Goal: Task Accomplishment & Management: Complete application form

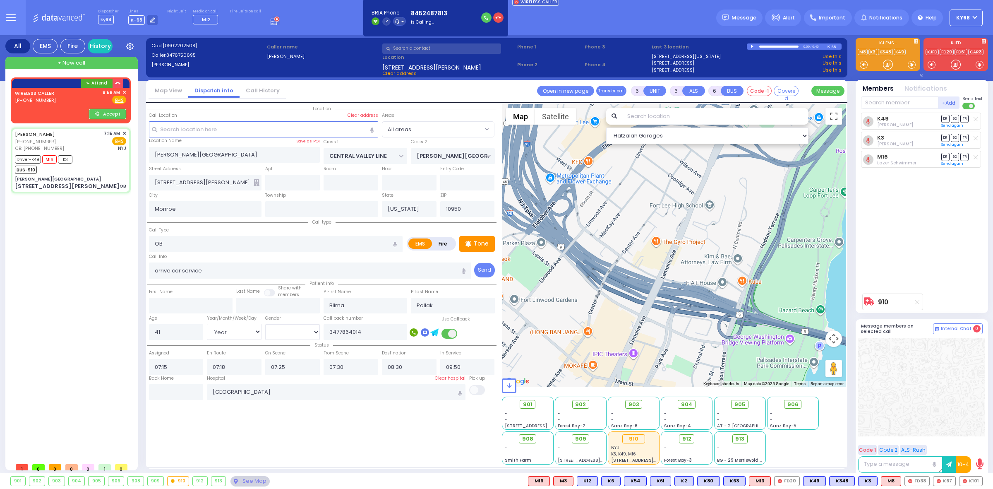
select select "Year"
select select "[DEMOGRAPHIC_DATA]"
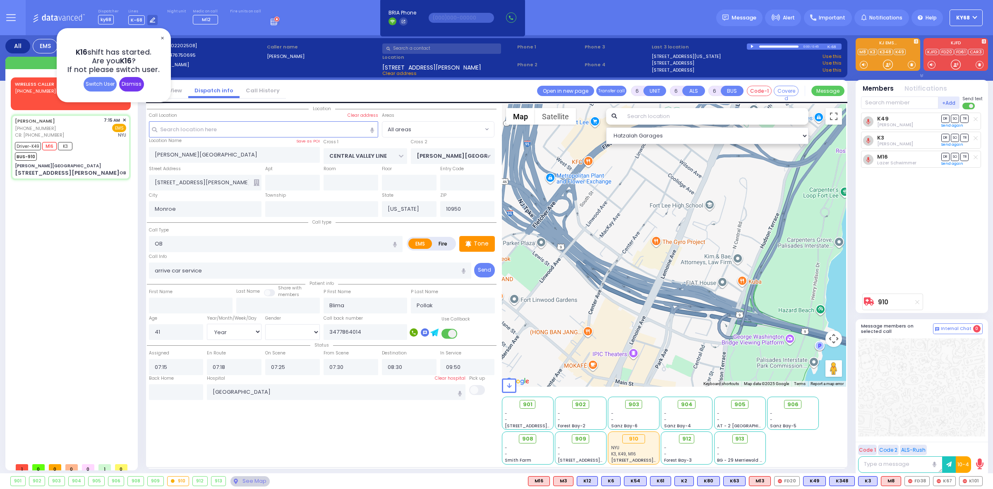
click at [133, 88] on div "Dismiss" at bounding box center [131, 84] width 25 height 14
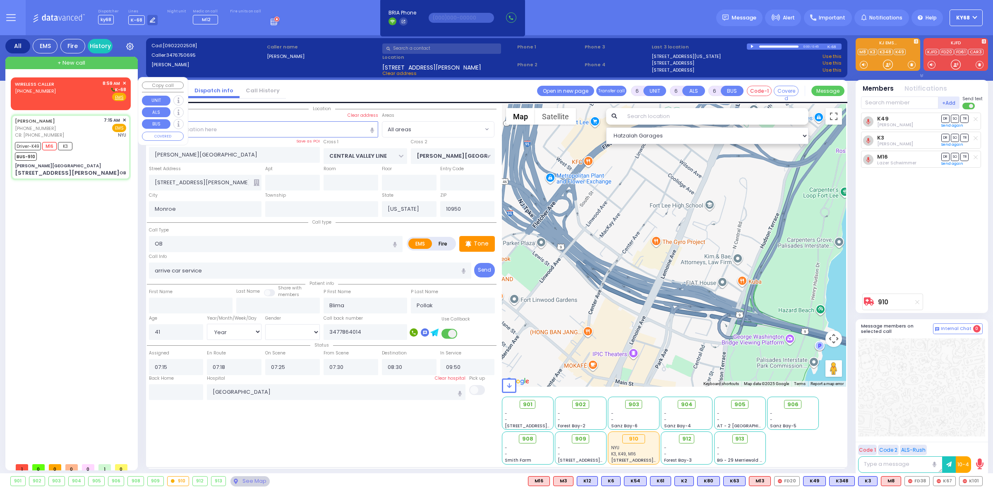
click at [48, 94] on div "WIRELESS CALLER [PHONE_NUMBER]" at bounding box center [36, 91] width 42 height 22
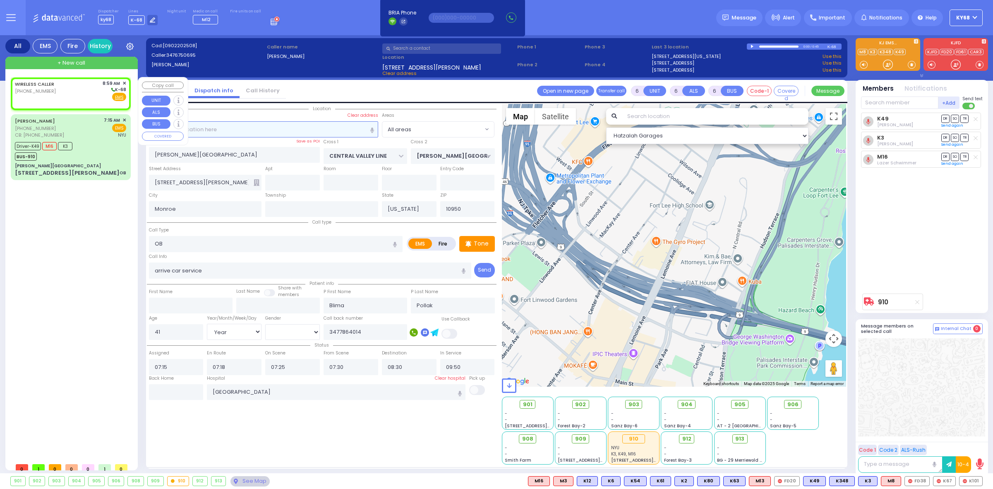
type input "2"
type input "1"
select select
radio input "true"
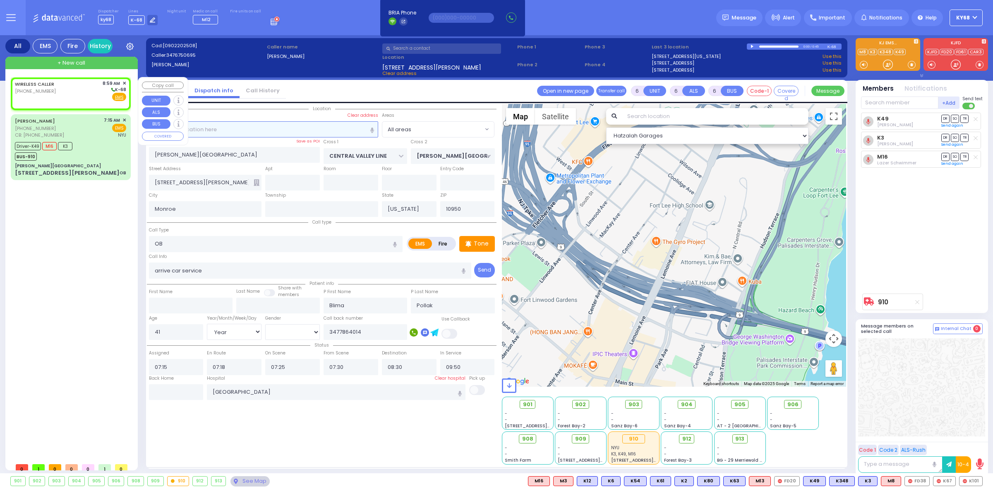
select select
type input "08:59"
select select "Hatzalah Garages"
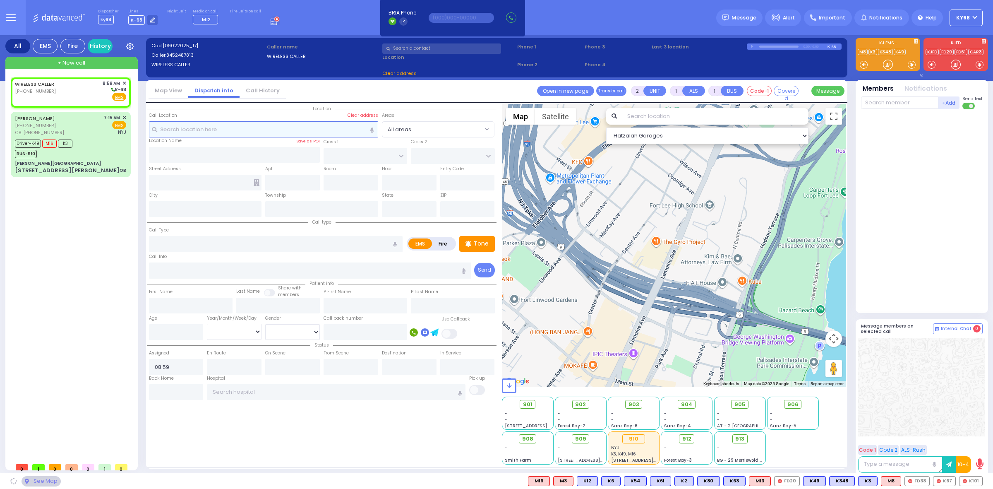
select select
radio input "true"
select select
select select "Hatzalah Garages"
click at [172, 330] on input "number" at bounding box center [176, 332] width 55 height 16
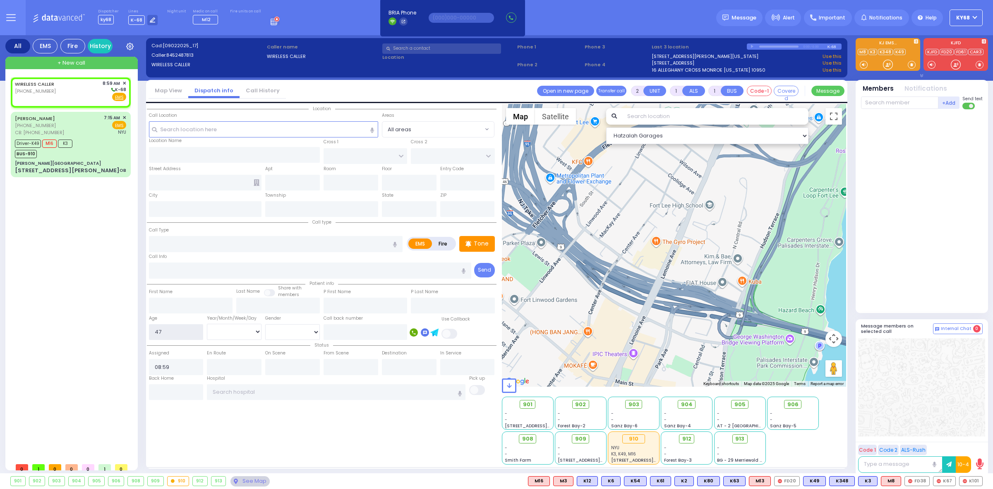
type input "47"
click at [234, 330] on select "Year Month Week Day" at bounding box center [234, 332] width 55 height 16
select select
radio input "true"
select select
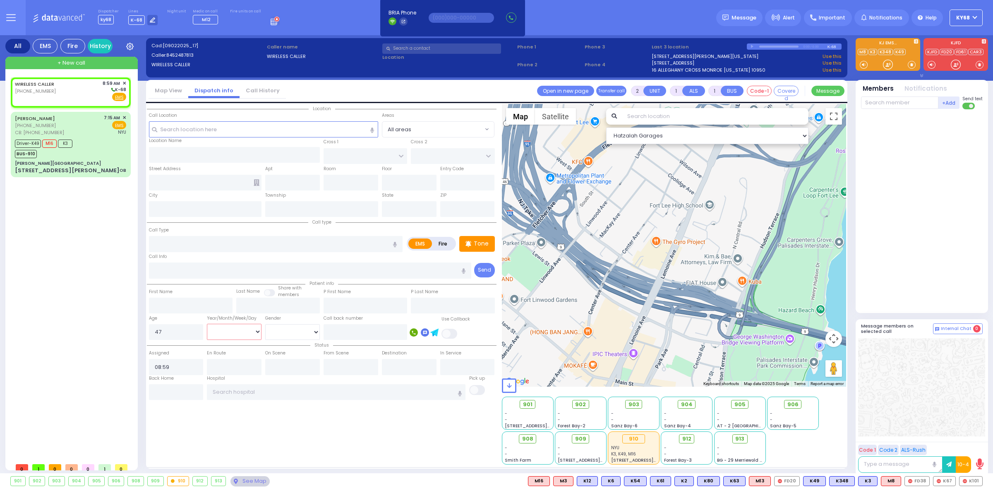
select select "Hatzalah Garages"
select select "Year"
click at [207, 324] on select "Year Month Week Day" at bounding box center [234, 332] width 55 height 16
click at [279, 329] on select "[DEMOGRAPHIC_DATA] [DEMOGRAPHIC_DATA]" at bounding box center [292, 332] width 55 height 16
select select
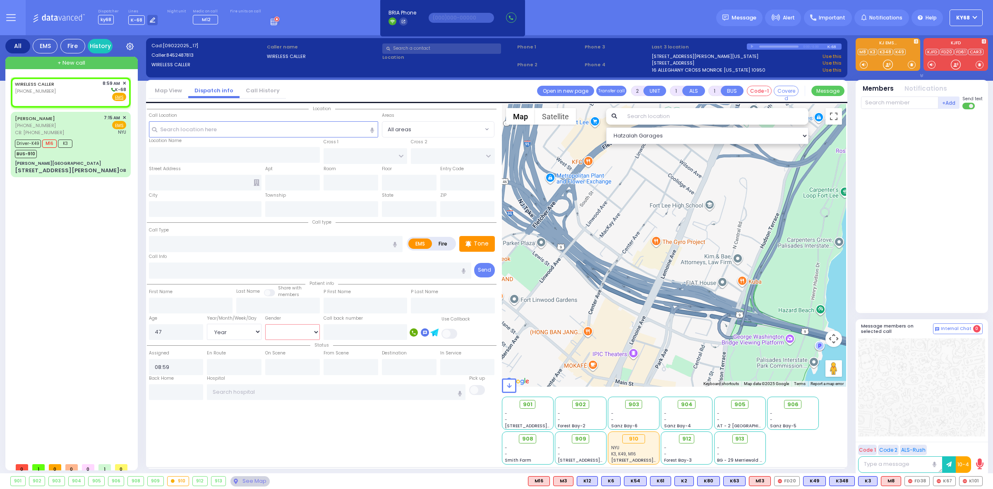
radio input "true"
select select "Year"
select select "Hatzalah Garages"
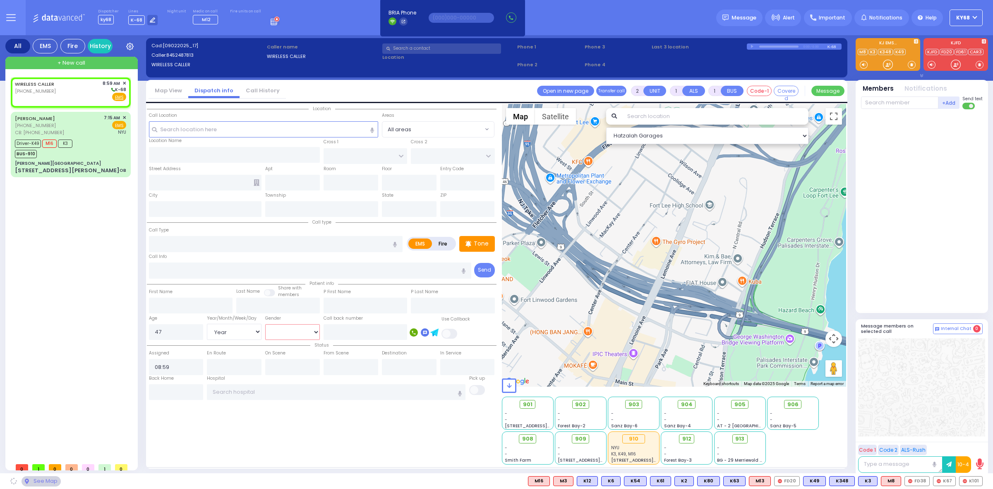
select select "[DEMOGRAPHIC_DATA]"
click at [265, 324] on select "[DEMOGRAPHIC_DATA] [DEMOGRAPHIC_DATA]" at bounding box center [292, 332] width 55 height 16
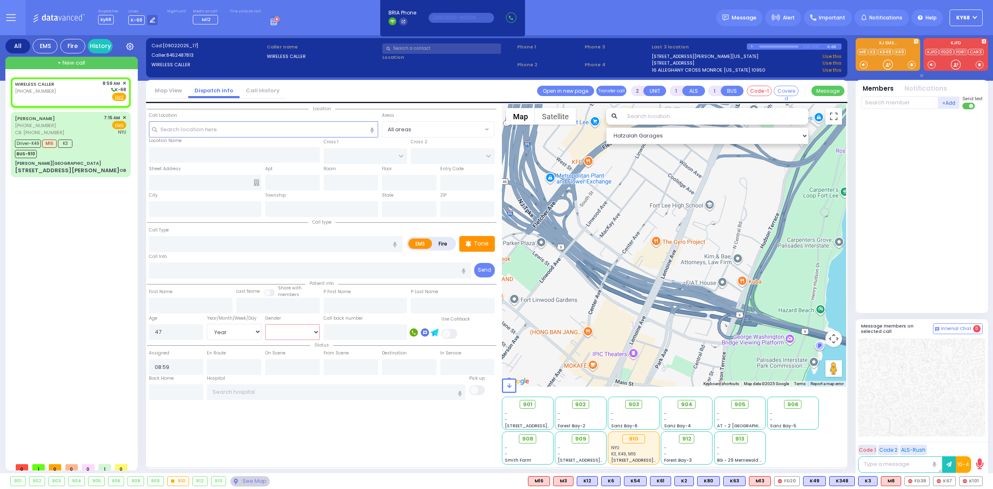
select select
radio input "true"
select select "Year"
select select "[DEMOGRAPHIC_DATA]"
select select "Hatzalah Garages"
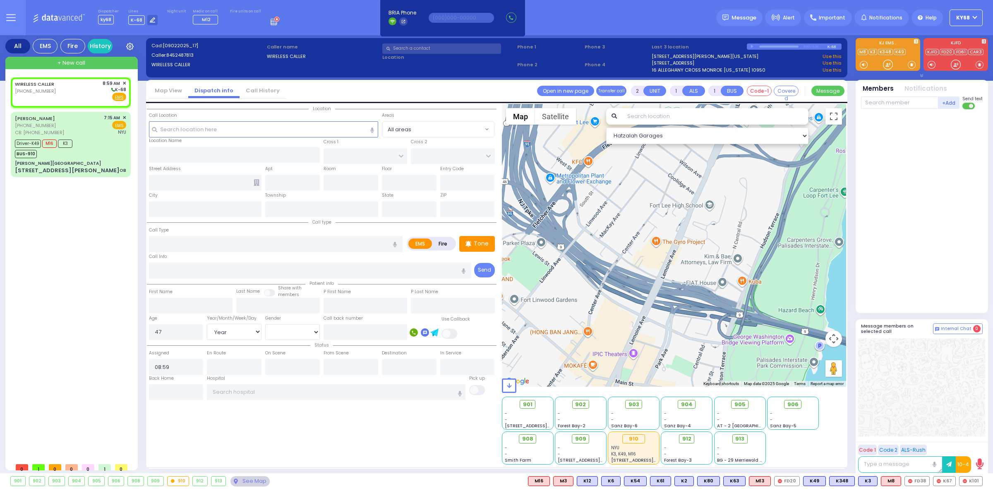
click at [932, 251] on div at bounding box center [922, 209] width 123 height 193
click at [689, 54] on link "[STREET_ADDRESS][PERSON_NAME][US_STATE]" at bounding box center [705, 56] width 107 height 7
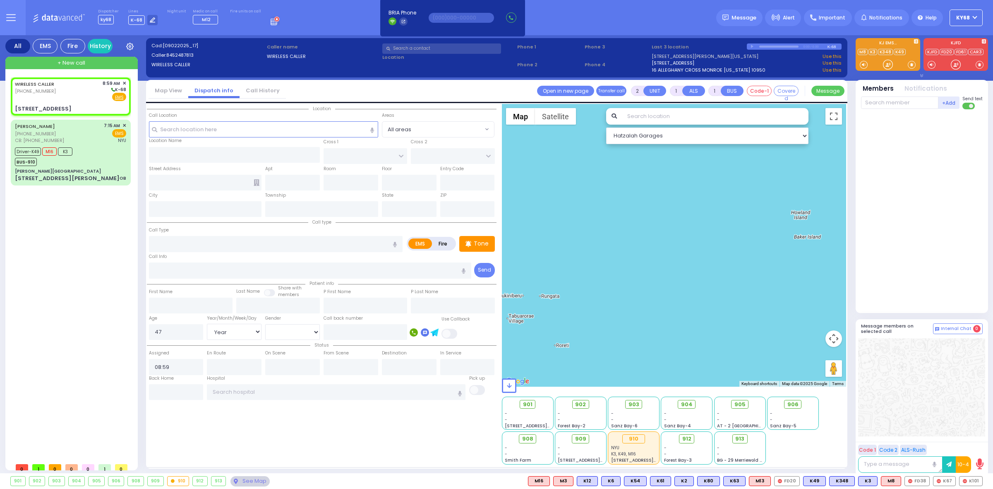
select select
radio input "true"
select select "Year"
select select "[DEMOGRAPHIC_DATA]"
select select "Hatzalah Garages"
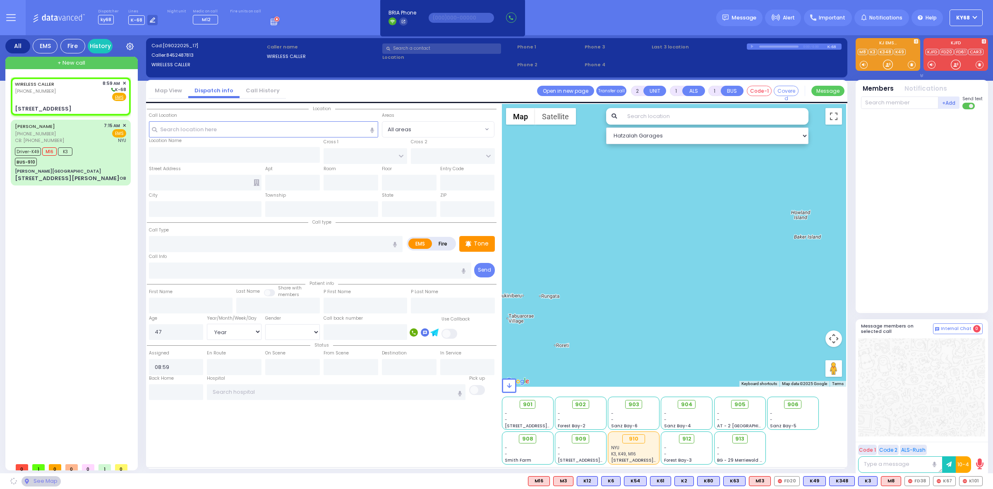
type input "[STREET_ADDRESS]"
type input "[GEOGRAPHIC_DATA]"
type input "[STREET_ADDRESS]"
type input "[PERSON_NAME]"
type input "[US_STATE]"
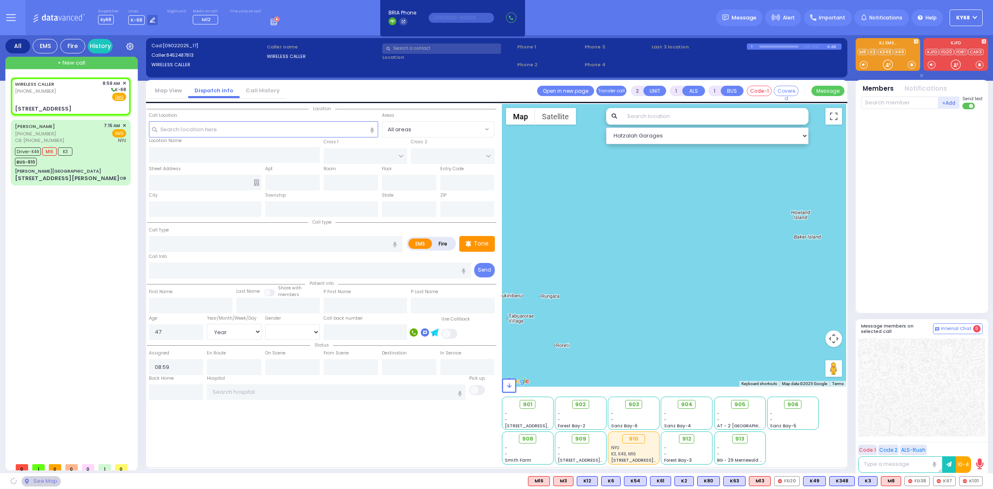
type input "10950"
select select "[GEOGRAPHIC_DATA]"
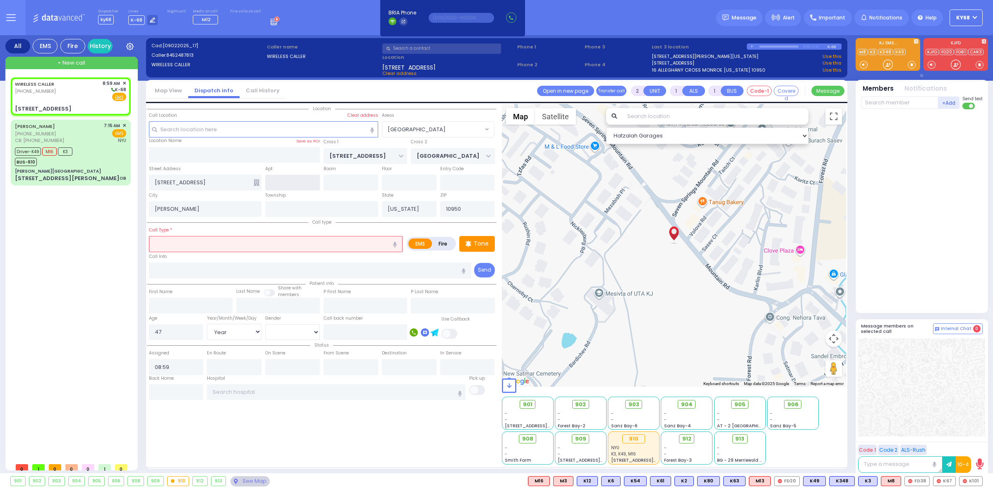
click at [282, 185] on input "text" at bounding box center [292, 183] width 55 height 16
type input "301"
click at [322, 139] on div "Cross 1 [STREET_ADDRESS]" at bounding box center [365, 150] width 87 height 26
click at [234, 236] on input "text" at bounding box center [276, 244] width 254 height 16
select select
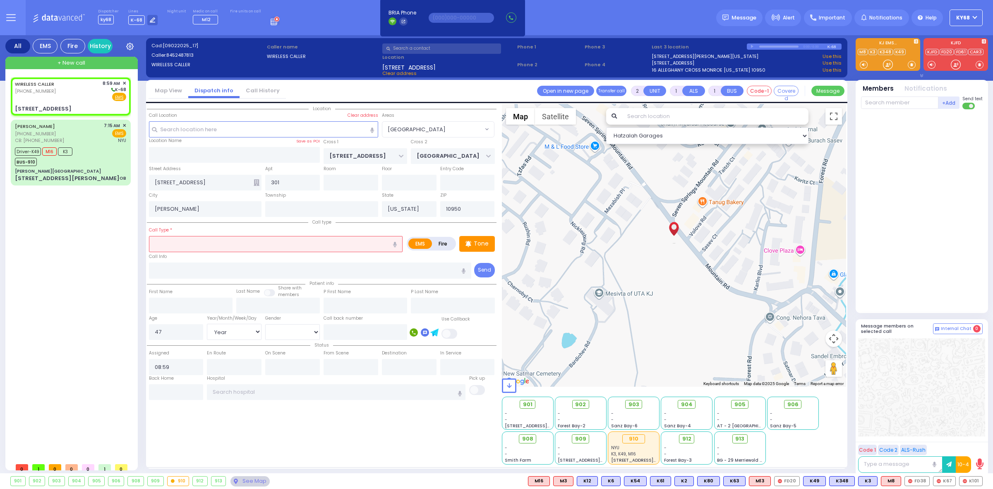
radio input "true"
select select "Year"
select select "[DEMOGRAPHIC_DATA]"
select select "Hatzalah Garages"
type input "a"
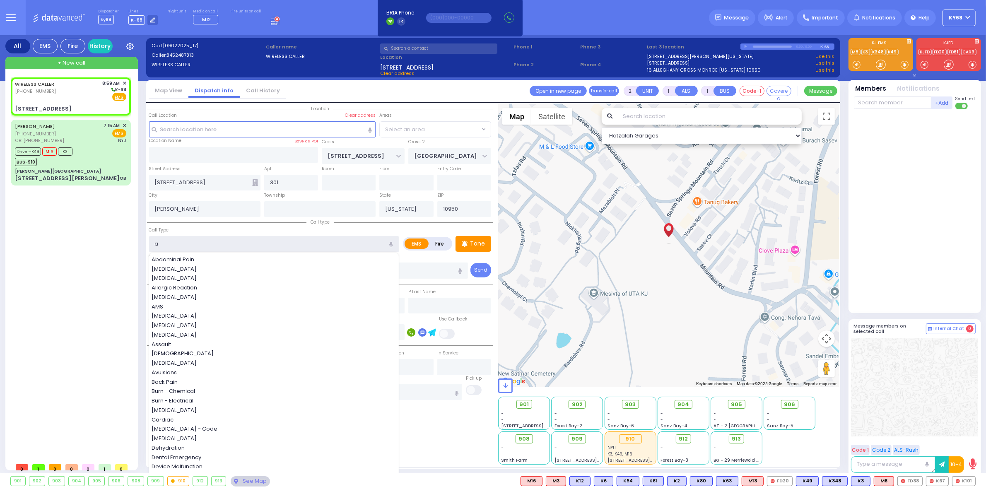
select select "[GEOGRAPHIC_DATA]"
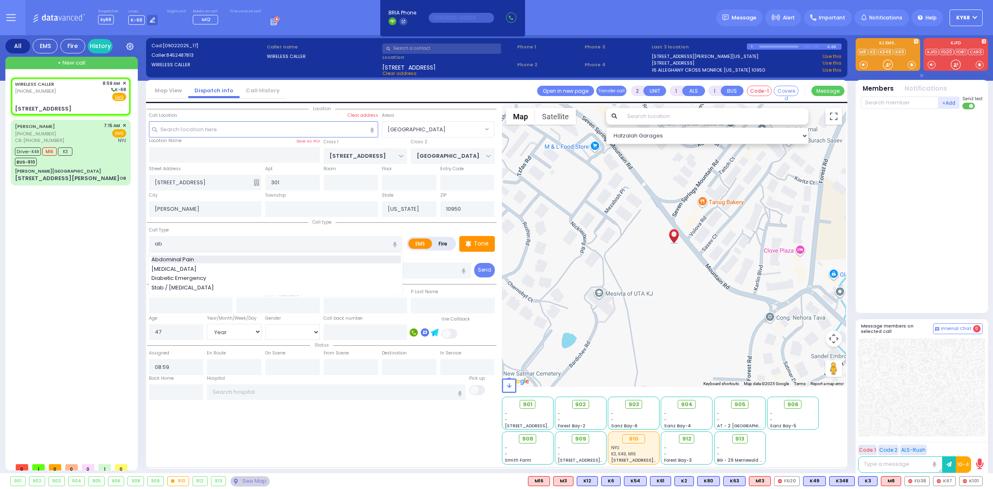
click at [249, 260] on div "Abdominal Pain" at bounding box center [276, 259] width 250 height 8
type input "Abdominal Pain"
type input "1"
type input "0"
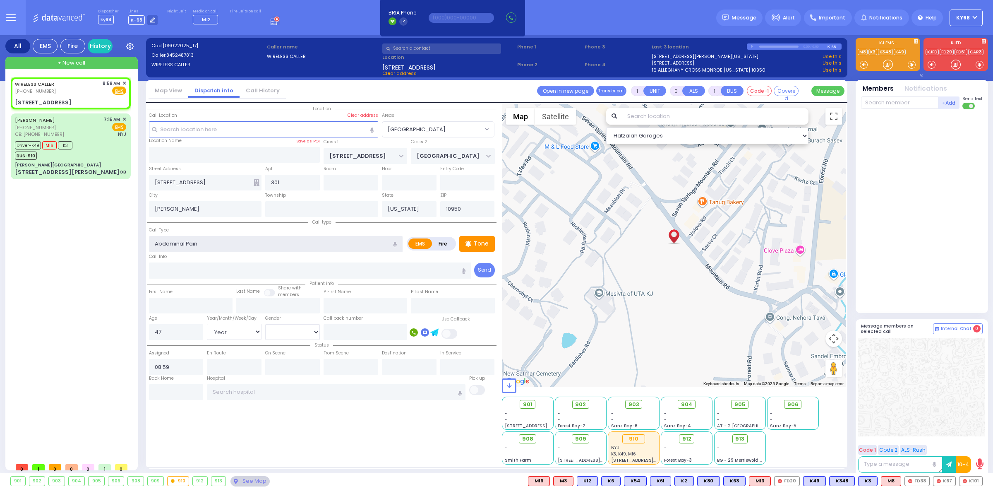
select select
radio input "true"
select select "Year"
select select "[DEMOGRAPHIC_DATA]"
select select "Hatzalah Garages"
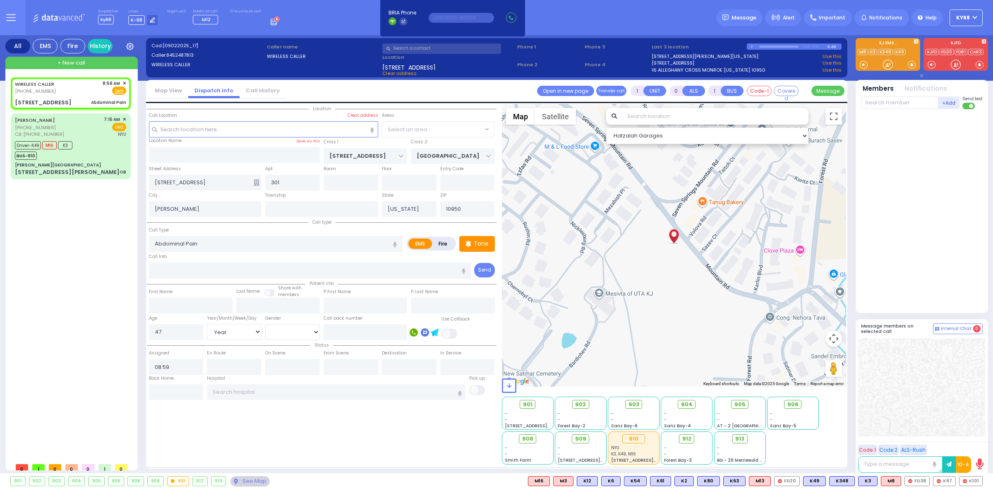
select select
radio input "true"
select select "Year"
select select "[DEMOGRAPHIC_DATA]"
select select "Hatzalah Garages"
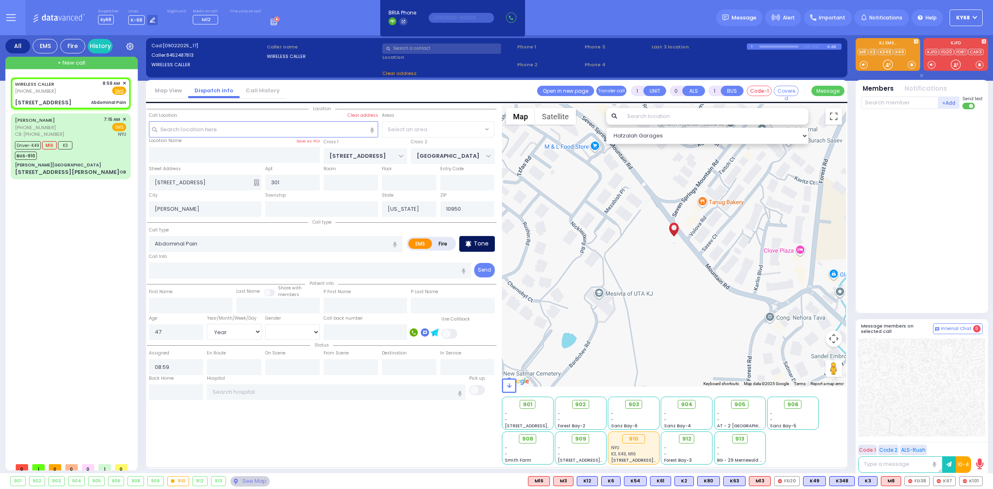
select select "[GEOGRAPHIC_DATA]"
select select
radio input "true"
select select "Year"
select select "[DEMOGRAPHIC_DATA]"
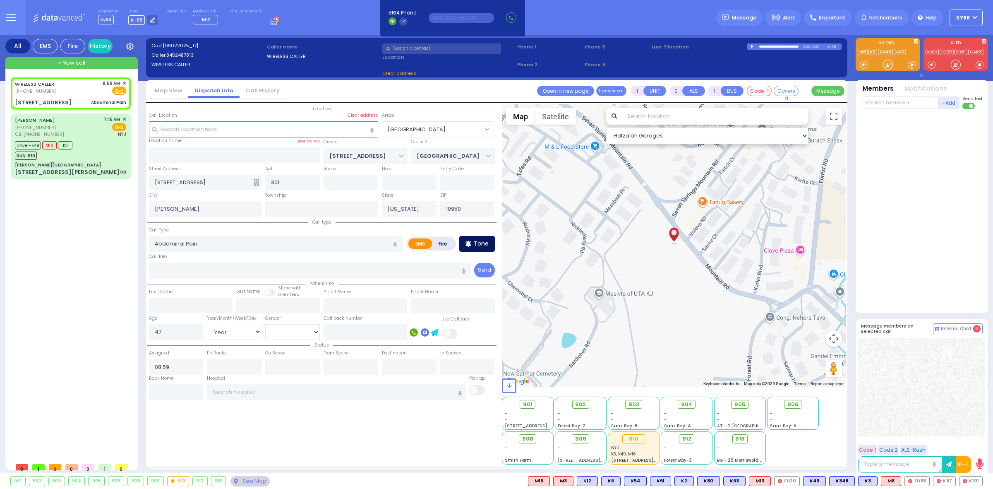
select select
select select "Hatzalah Garages"
select select "[GEOGRAPHIC_DATA]"
click at [483, 246] on p "Tone" at bounding box center [481, 243] width 15 height 9
select select
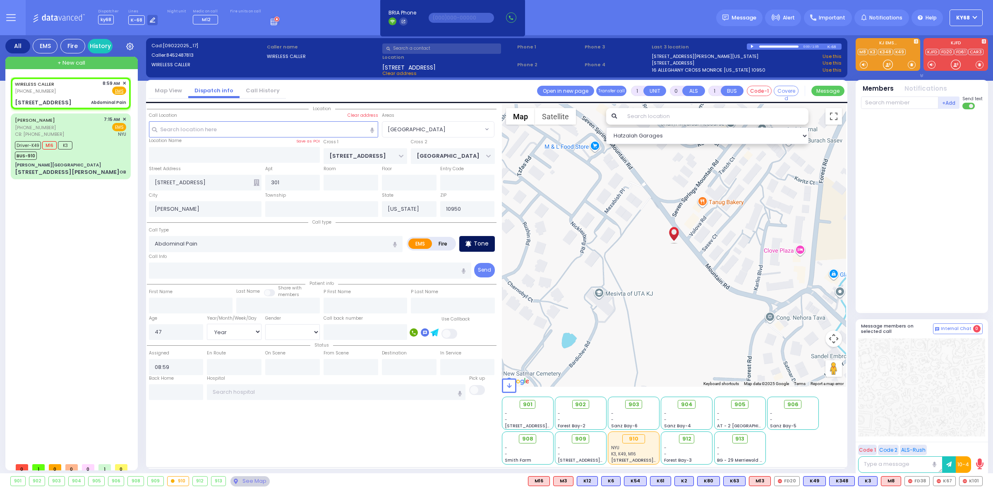
radio input "true"
select select "Year"
select select "[DEMOGRAPHIC_DATA]"
select select "Hatzalah Garages"
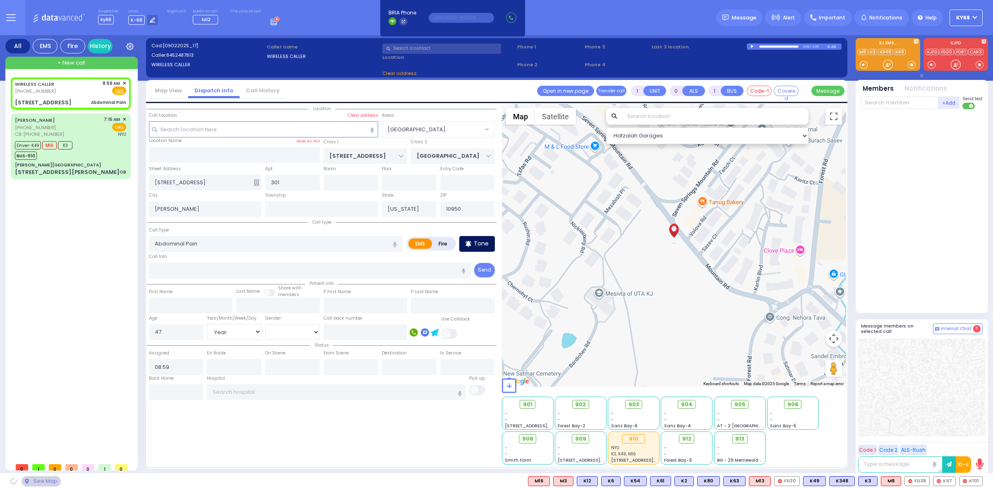
select select "[GEOGRAPHIC_DATA]"
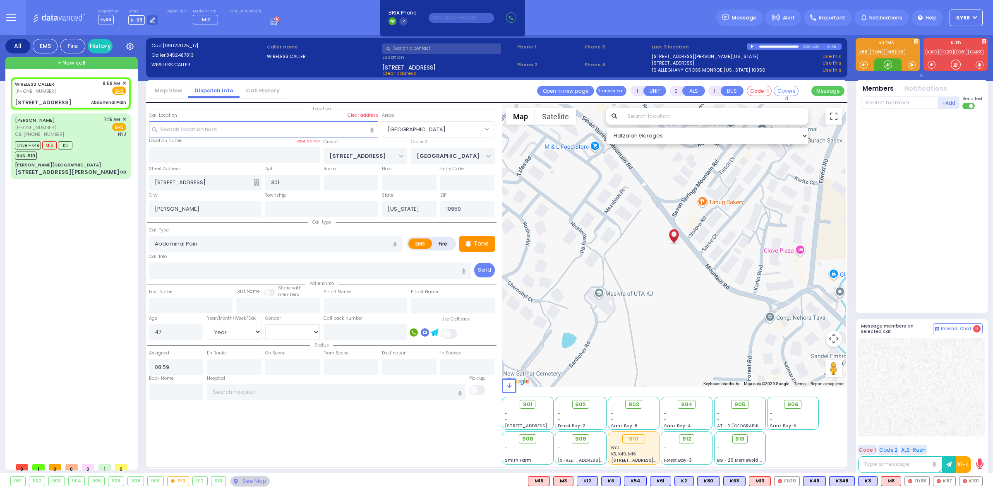
drag, startPoint x: 885, startPoint y: 65, endPoint x: 880, endPoint y: 58, distance: 9.0
click at [476, 245] on p "Tone" at bounding box center [481, 243] width 15 height 9
click at [890, 62] on div at bounding box center [888, 64] width 8 height 8
click at [972, 483] on span "K31" at bounding box center [972, 480] width 20 height 9
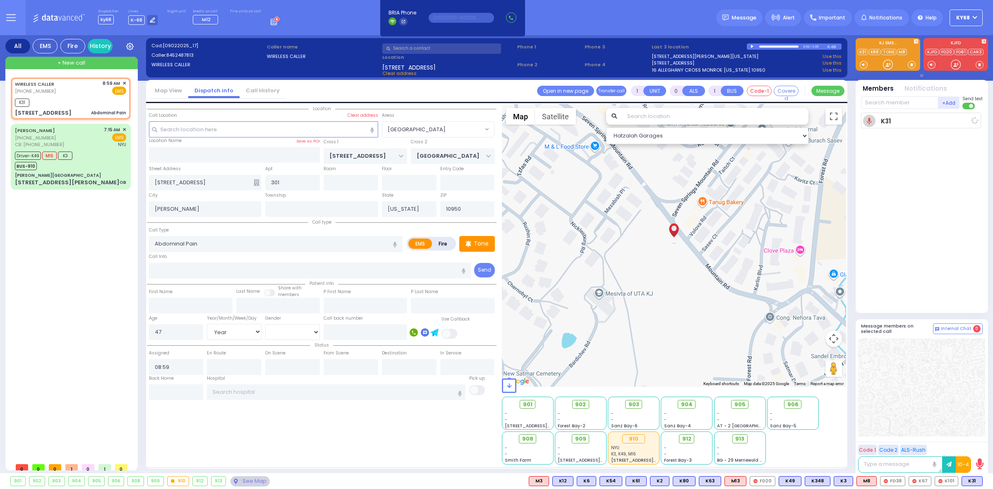
select select
radio input "true"
select select "Year"
select select "[DEMOGRAPHIC_DATA]"
type input "09:02"
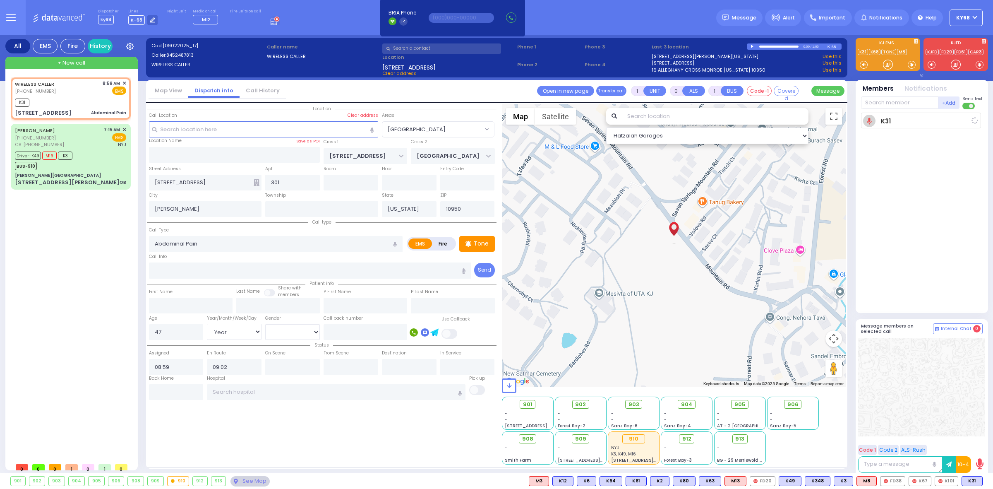
select select "Hatzalah Garages"
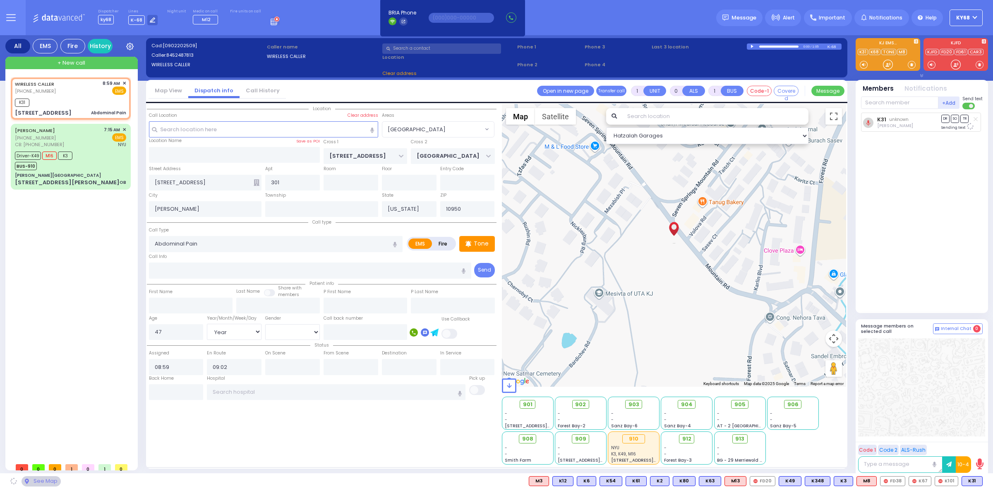
select select "[GEOGRAPHIC_DATA]"
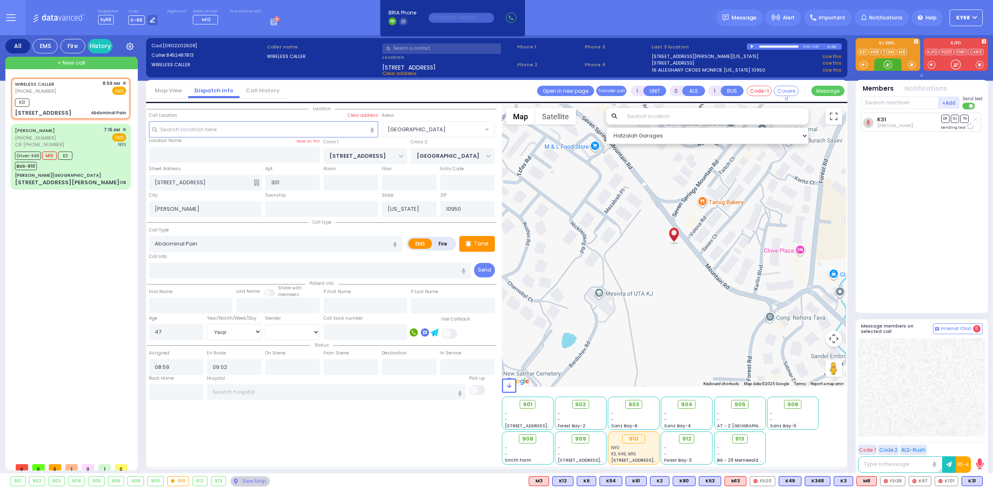
click at [890, 63] on div at bounding box center [888, 64] width 8 height 8
click at [482, 247] on p "Tone" at bounding box center [481, 243] width 15 height 9
click at [892, 70] on div at bounding box center [888, 64] width 27 height 12
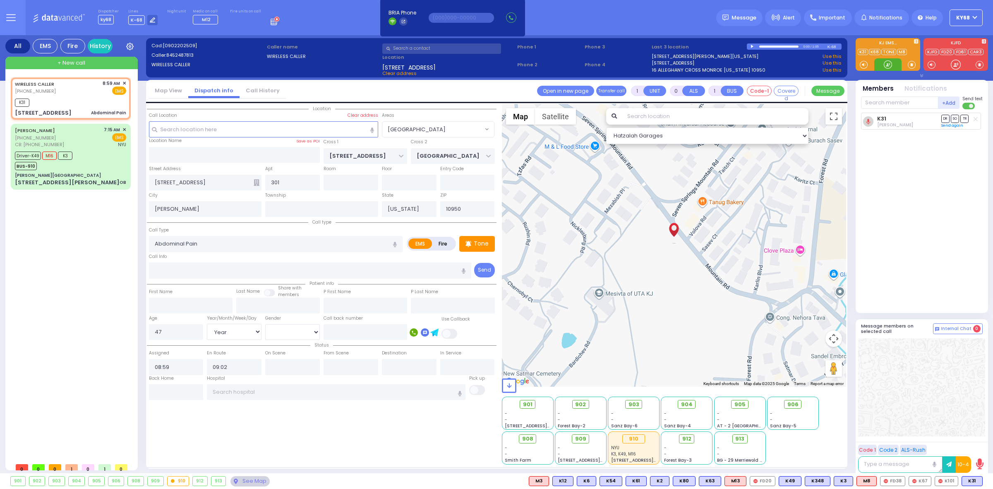
click at [880, 65] on div at bounding box center [888, 64] width 27 height 12
click at [481, 245] on p "Tone" at bounding box center [481, 243] width 15 height 9
click at [889, 67] on div at bounding box center [888, 64] width 8 height 8
click at [884, 65] on div at bounding box center [888, 64] width 8 height 8
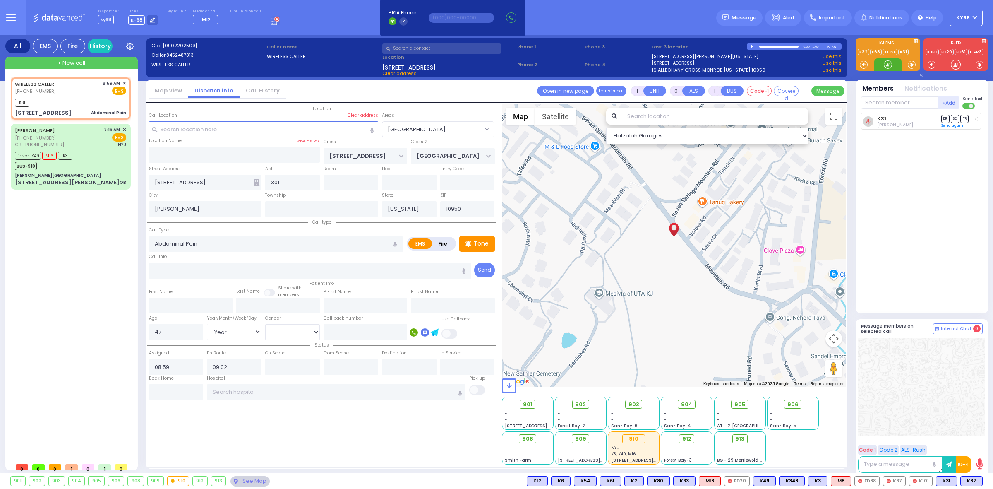
click at [884, 65] on div at bounding box center [888, 64] width 8 height 8
click at [974, 479] on span "K32" at bounding box center [972, 480] width 22 height 9
select select
radio input "true"
select select "Year"
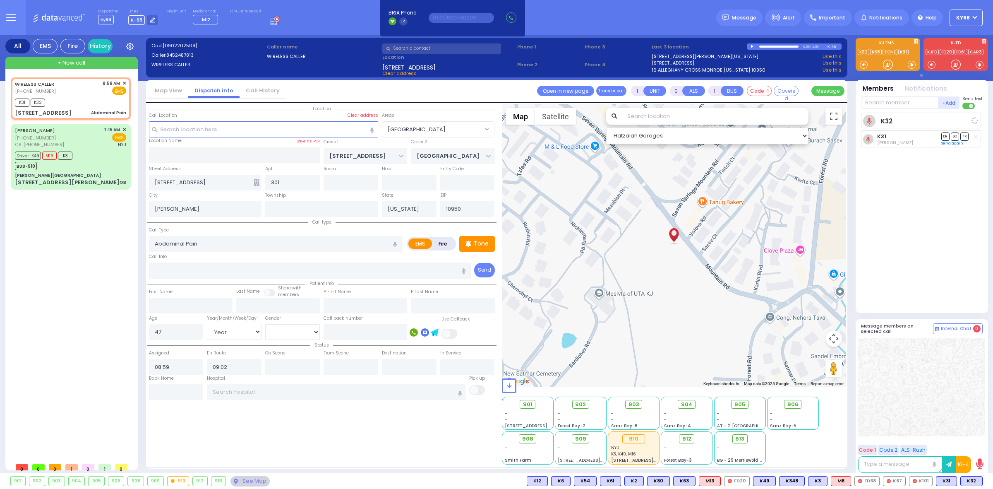
select select "[DEMOGRAPHIC_DATA]"
select select "Hatzalah Garages"
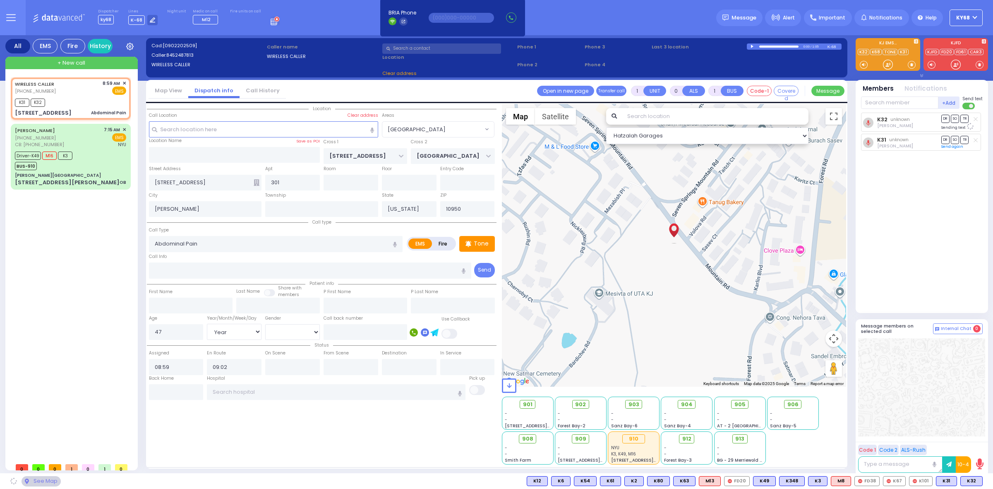
select select "[GEOGRAPHIC_DATA]"
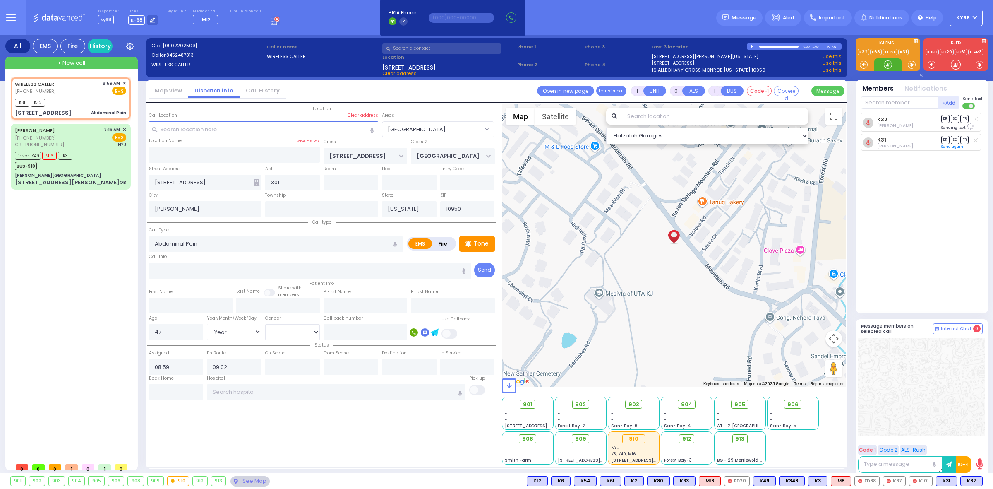
click at [887, 69] on div at bounding box center [888, 64] width 8 height 8
click at [888, 67] on div at bounding box center [888, 64] width 8 height 8
click at [884, 63] on div at bounding box center [888, 64] width 8 height 8
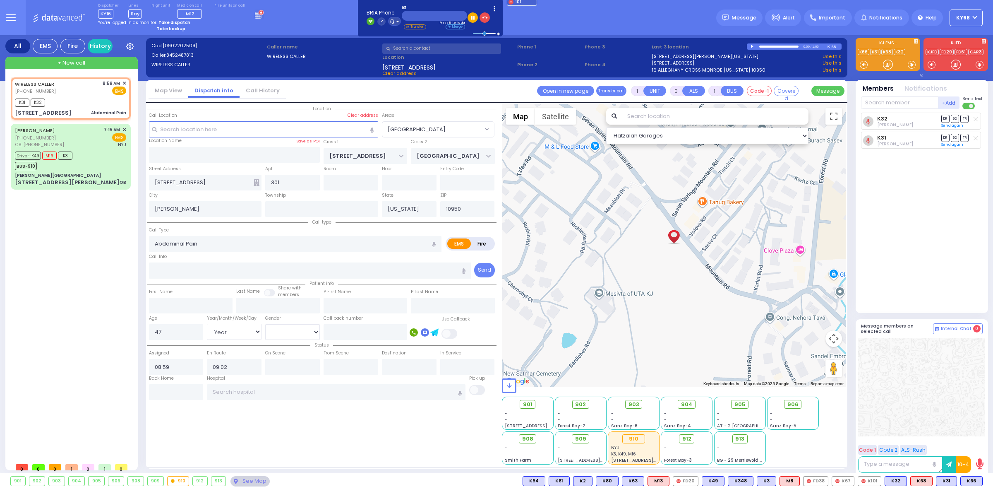
click at [568, 19] on div "Dispatcher KY16 K16 shift has started. Are you K16 ? [GEOGRAPHIC_DATA]" at bounding box center [496, 17] width 993 height 35
click at [482, 19] on icon "button" at bounding box center [485, 18] width 6 height 6
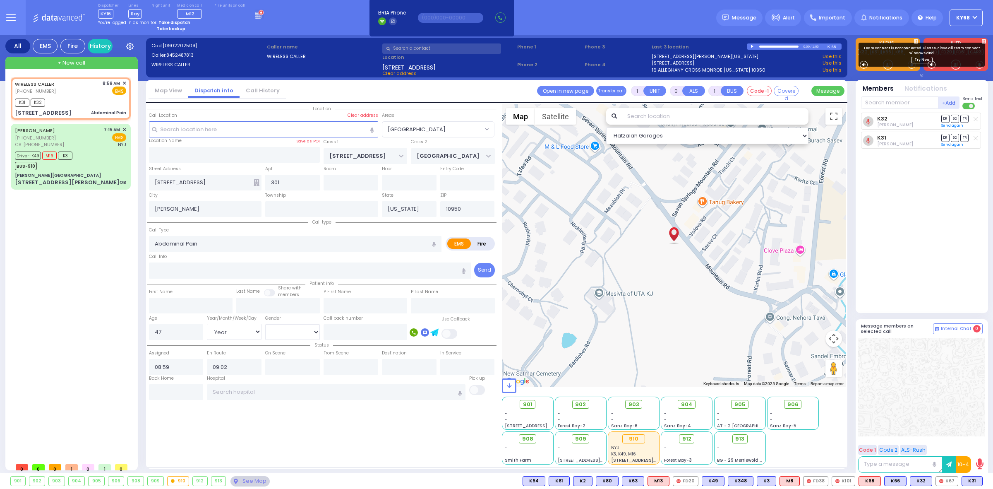
select select
radio input "true"
select select "Year"
select select "[DEMOGRAPHIC_DATA]"
select select "[GEOGRAPHIC_DATA]"
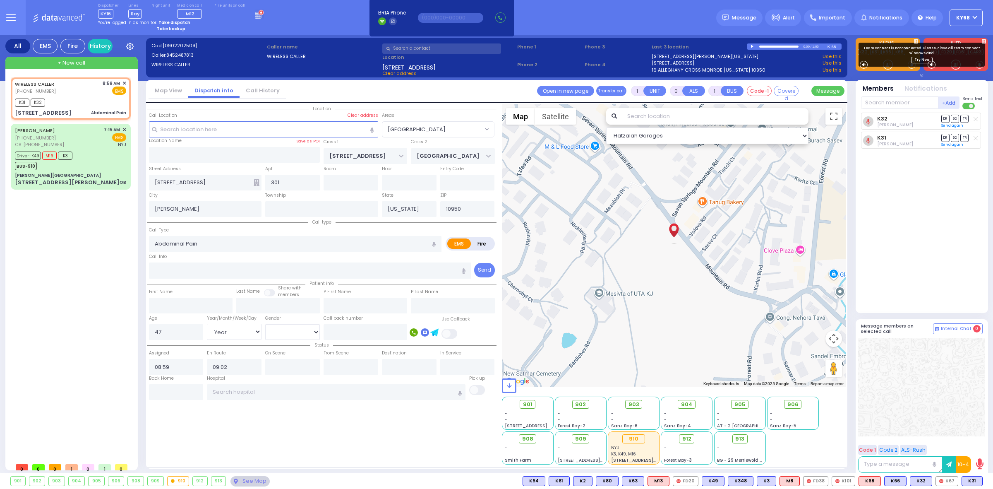
select select "Hatzalah Garages"
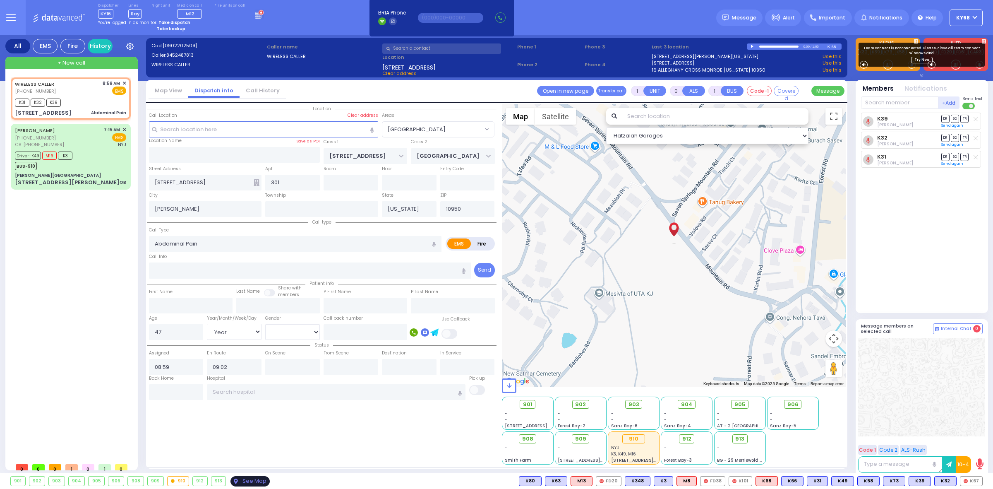
click at [260, 483] on div "See Map" at bounding box center [250, 481] width 39 height 10
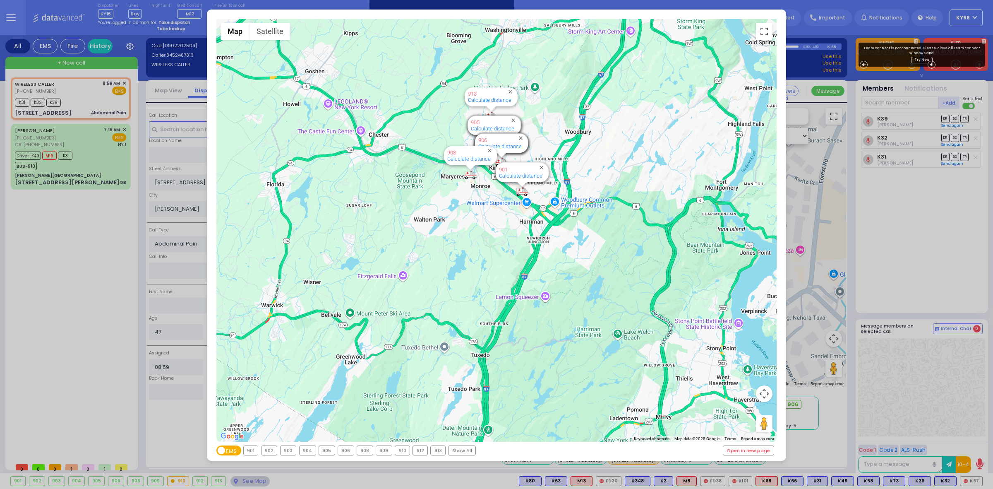
drag, startPoint x: 478, startPoint y: 188, endPoint x: 511, endPoint y: 369, distance: 183.9
click at [511, 368] on div "594 Calculate distance 595 Calculate distance 596 Calculate distance 901 Calcul…" at bounding box center [496, 230] width 561 height 423
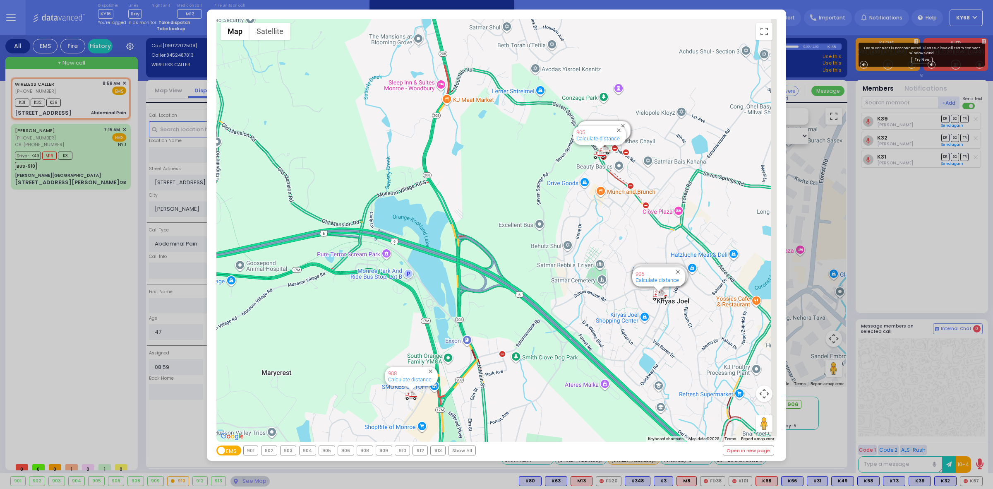
drag, startPoint x: 625, startPoint y: 342, endPoint x: 606, endPoint y: 359, distance: 25.2
click at [612, 353] on div "594 Calculate distance 595 Calculate distance 596 Calculate distance 901 Calcul…" at bounding box center [496, 230] width 561 height 423
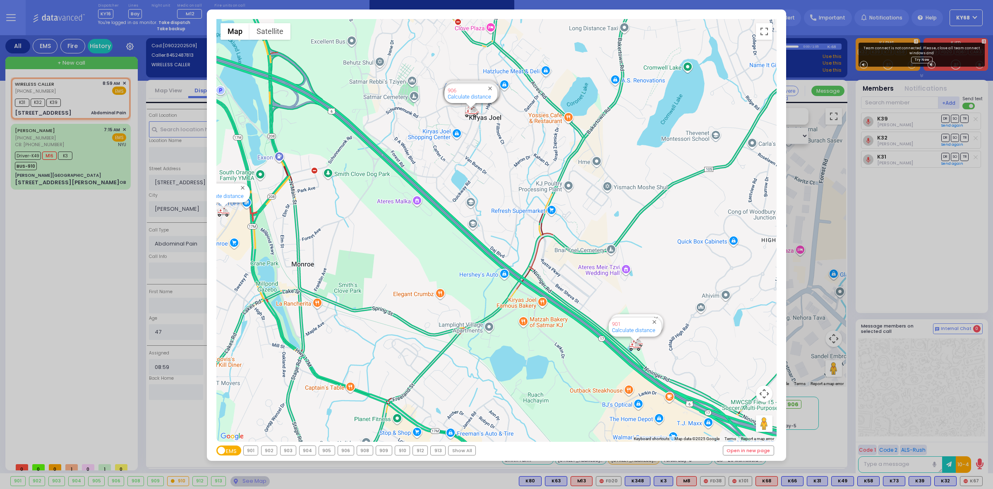
drag, startPoint x: 632, startPoint y: 311, endPoint x: 493, endPoint y: 133, distance: 225.4
click at [493, 133] on div "594 Calculate distance 595 Calculate distance 596 Calculate distance 901 Calcul…" at bounding box center [496, 230] width 561 height 423
drag, startPoint x: 506, startPoint y: 172, endPoint x: 547, endPoint y: 334, distance: 167.2
click at [545, 322] on div "594 Calculate distance 595 Calculate distance 596 Calculate distance 901 Calcul…" at bounding box center [496, 230] width 561 height 423
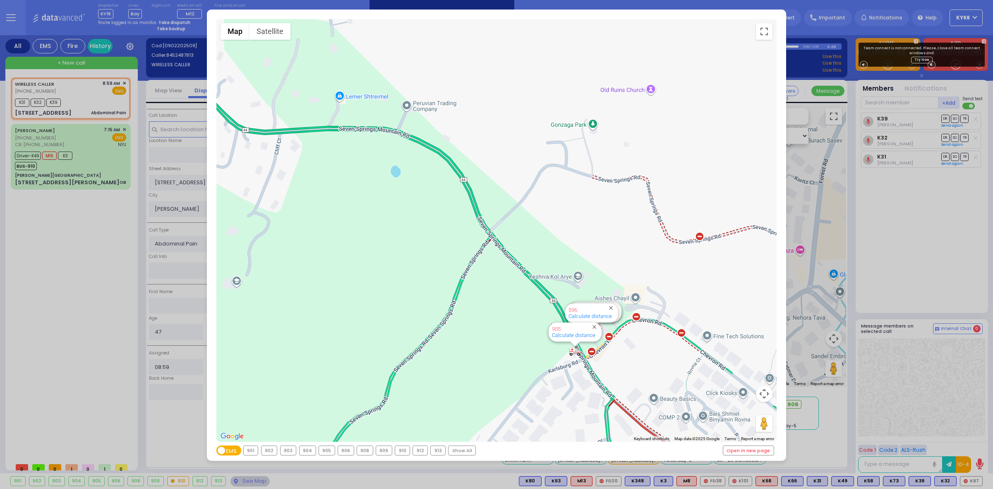
click at [890, 259] on div "← Move left → Move right ↑ Move up ↓ Move down + Zoom in - Zoom out Home Jump l…" at bounding box center [496, 244] width 993 height 489
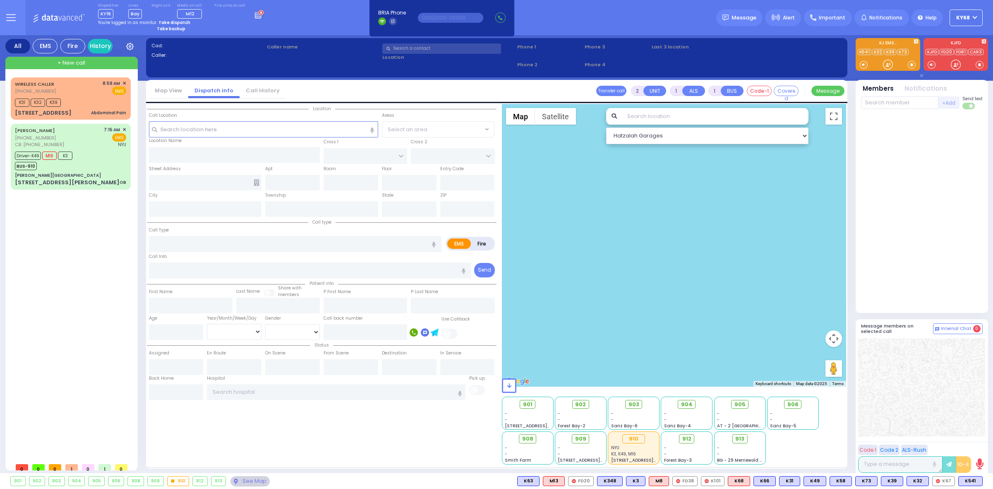
type input "1"
type input "0"
select select
type input "Abdominal Pain"
radio input "true"
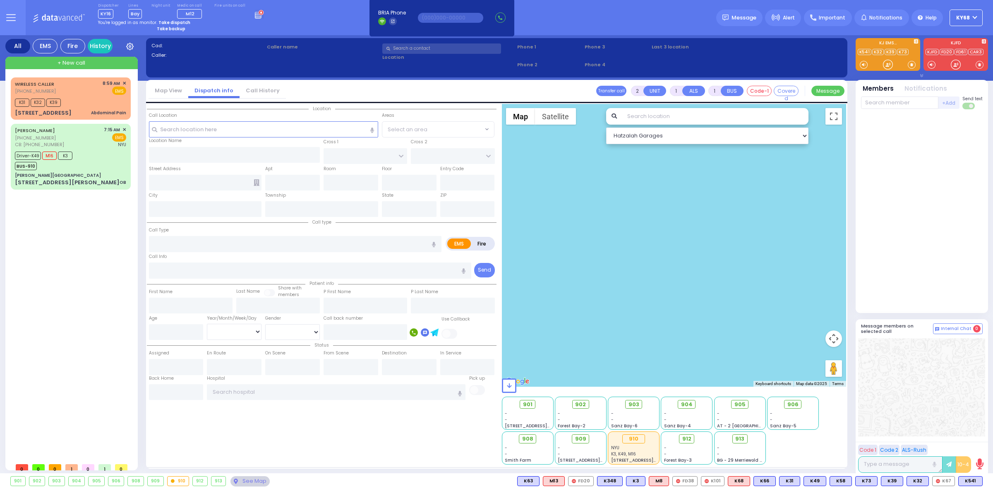
type input "47"
select select "Year"
select select "[DEMOGRAPHIC_DATA]"
type input "08:59"
type input "09:02"
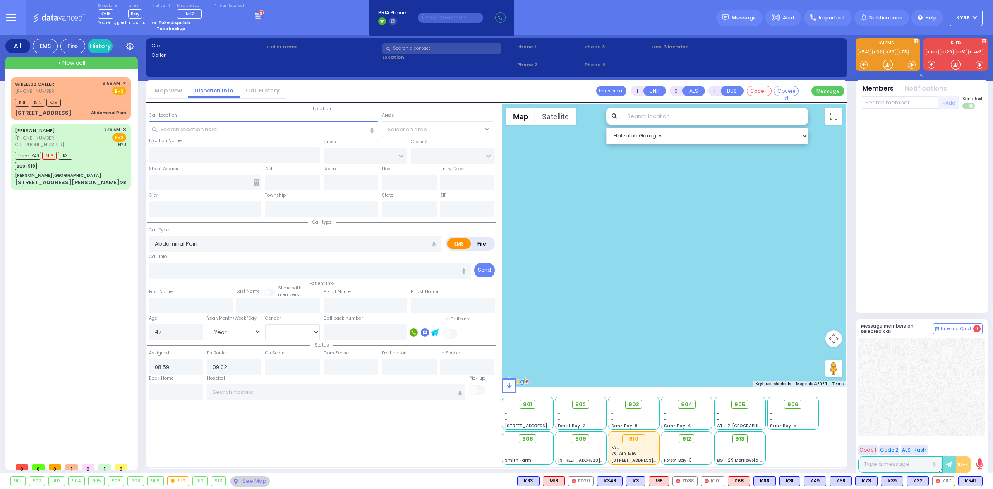
type input "[STREET_ADDRESS]"
type input "[GEOGRAPHIC_DATA]"
type input "[STREET_ADDRESS]"
type input "301"
type input "[PERSON_NAME]"
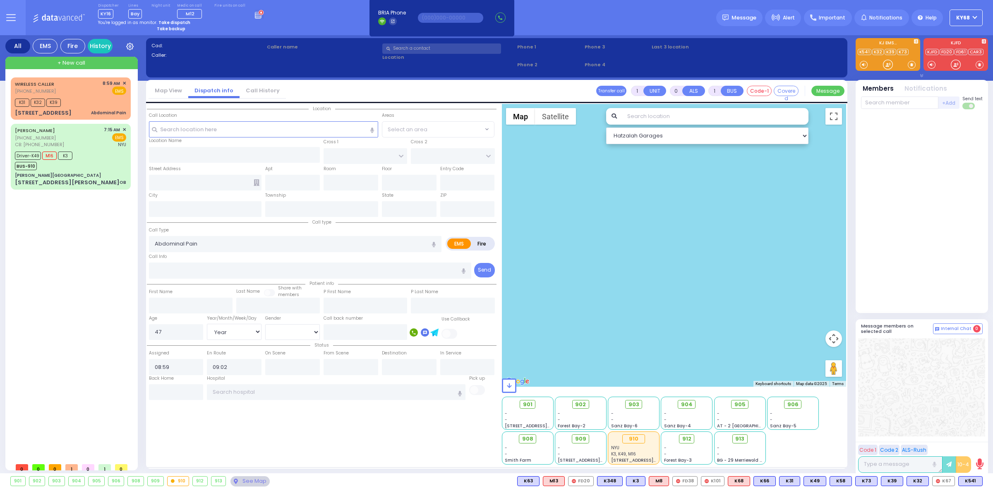
type input "[US_STATE]"
type input "10950"
select select "[GEOGRAPHIC_DATA]"
select select "Hatzalah Garages"
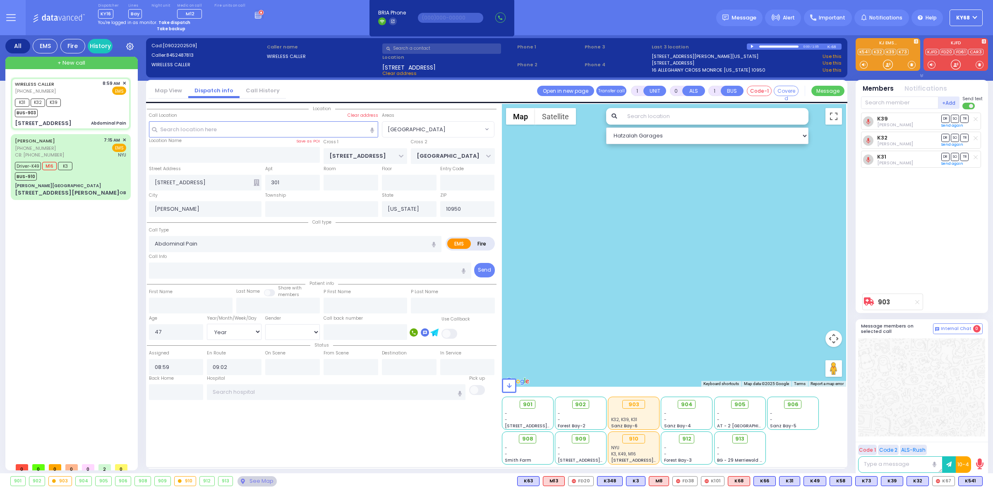
select select
radio input "true"
select select "Year"
select select "[DEMOGRAPHIC_DATA]"
type input "09:31"
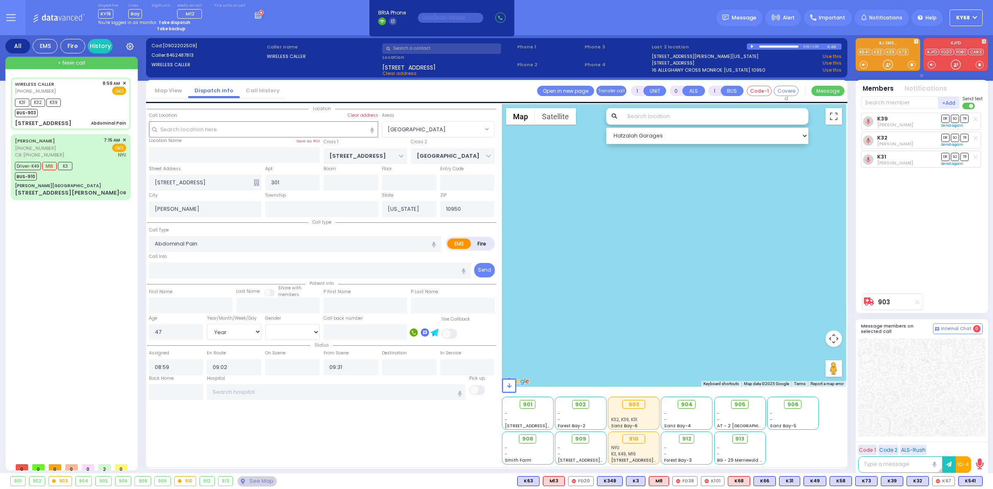
select select "Hatzalah Garages"
select select "[GEOGRAPHIC_DATA]"
select select
radio input "true"
select select "Year"
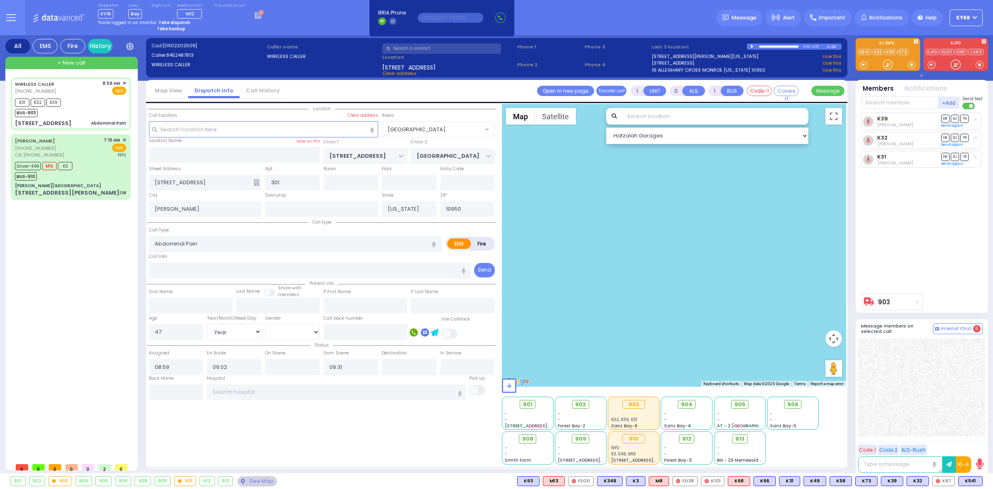
select select "[DEMOGRAPHIC_DATA]"
type input "Good Samaritan Hospital"
radio input "true"
select select "Year"
select select "[DEMOGRAPHIC_DATA]"
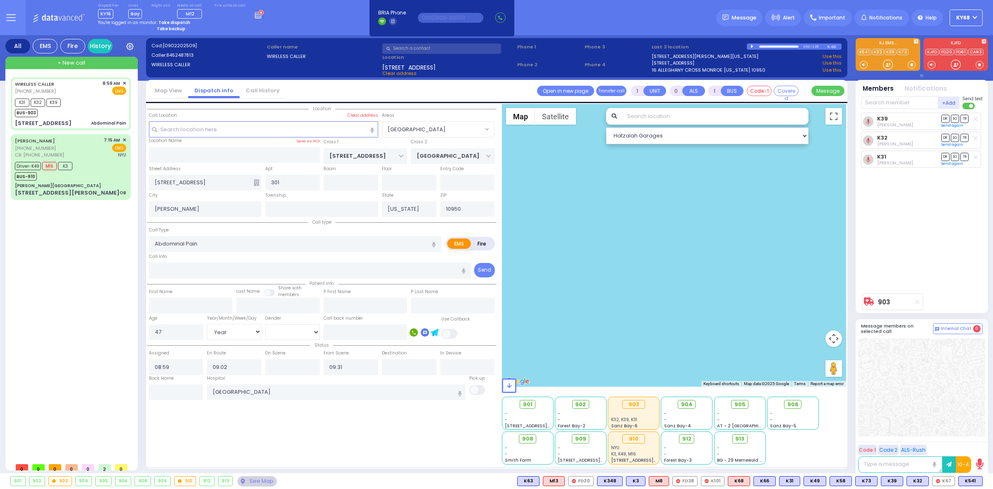
type input "09:07"
radio input "true"
select select "Year"
select select "[DEMOGRAPHIC_DATA]"
type input "09:55"
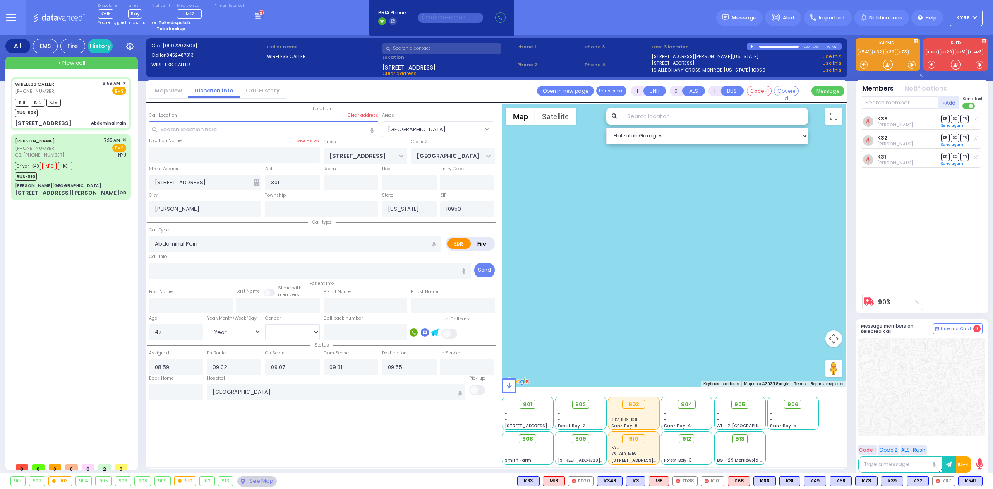
select select "[GEOGRAPHIC_DATA]"
select select "Hatzalah Garages"
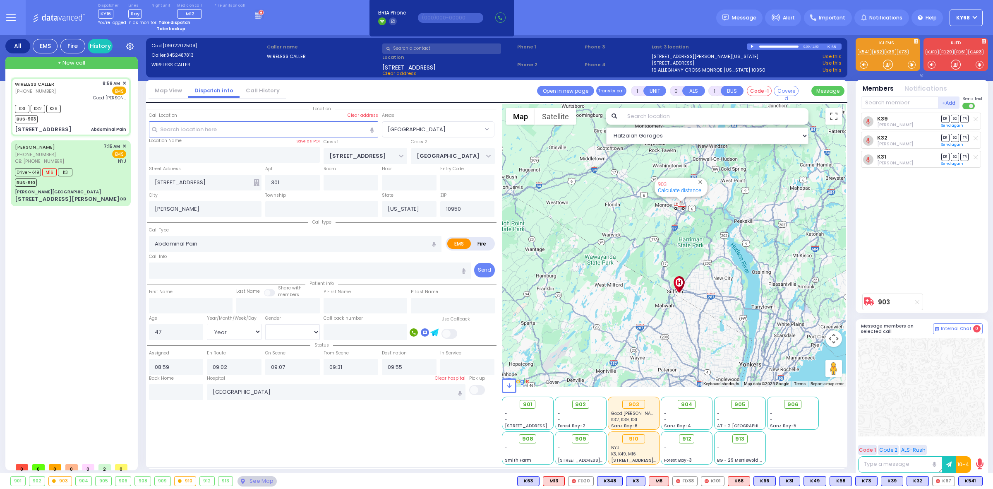
type input "6"
select select
radio input "true"
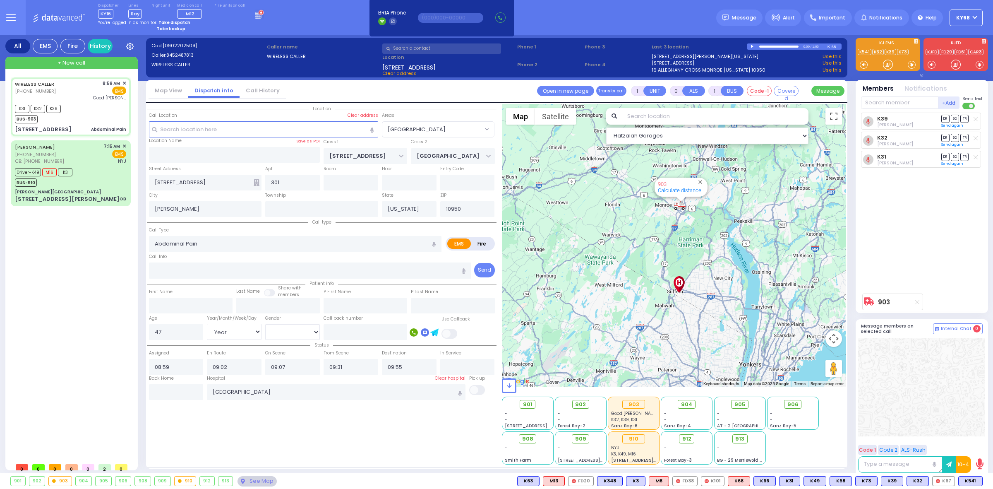
type input "Unknown"
select select "Year"
select select "[DEMOGRAPHIC_DATA]"
select select "[GEOGRAPHIC_DATA]"
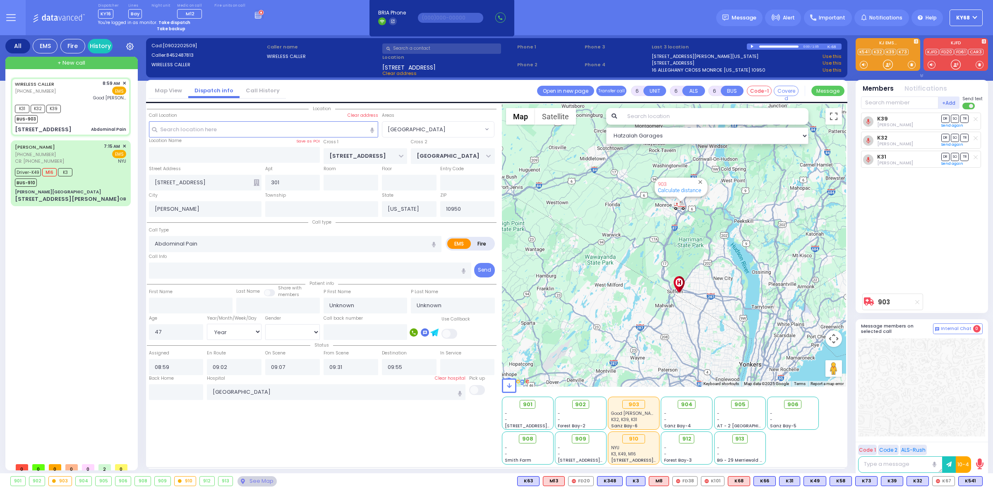
select select "Hatzalah Garages"
select select
radio input "true"
select select "Year"
select select "[DEMOGRAPHIC_DATA]"
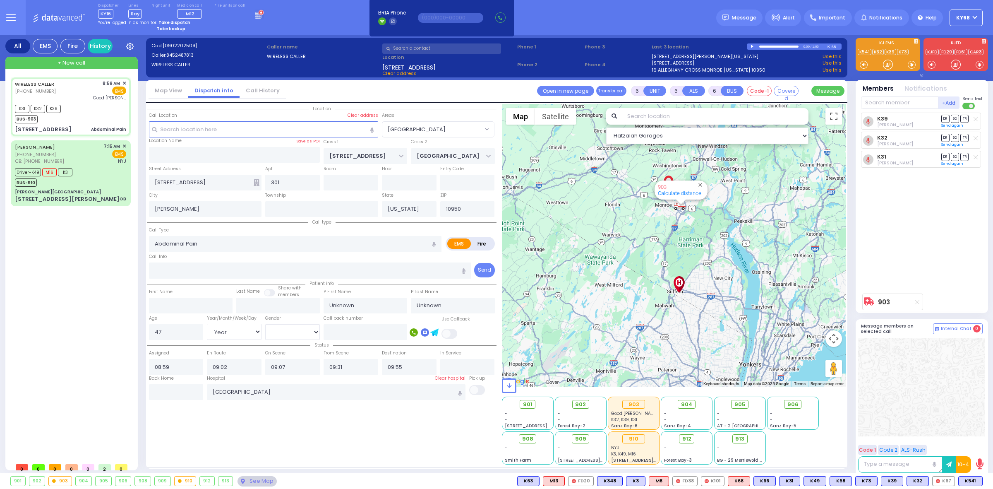
type input "09:25"
select select "[GEOGRAPHIC_DATA]"
select select "Hatzalah Garages"
select select
radio input "true"
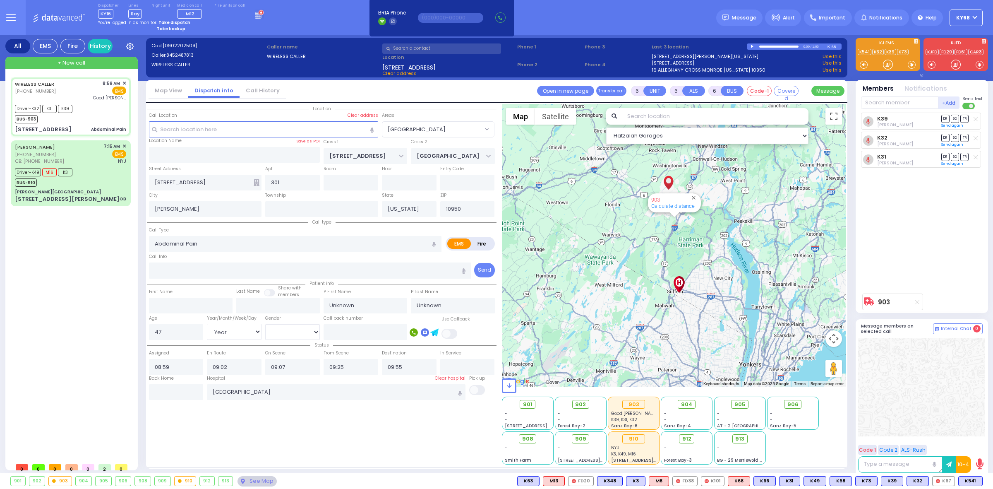
select select "Year"
select select "[DEMOGRAPHIC_DATA]"
type input "10:10"
select select "[GEOGRAPHIC_DATA]"
select select "Hatzalah Garages"
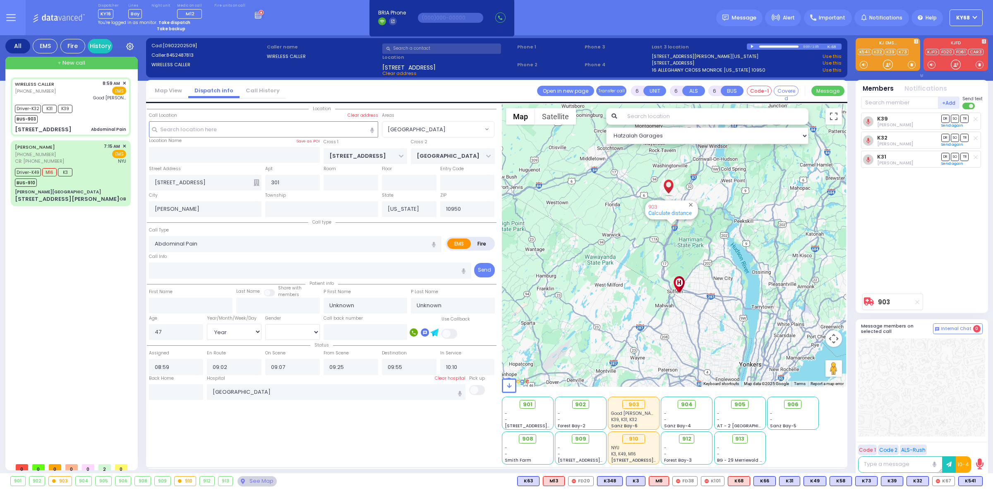
select select
radio input "true"
type input "Moshe"
type input "WALDMAN"
select select "Year"
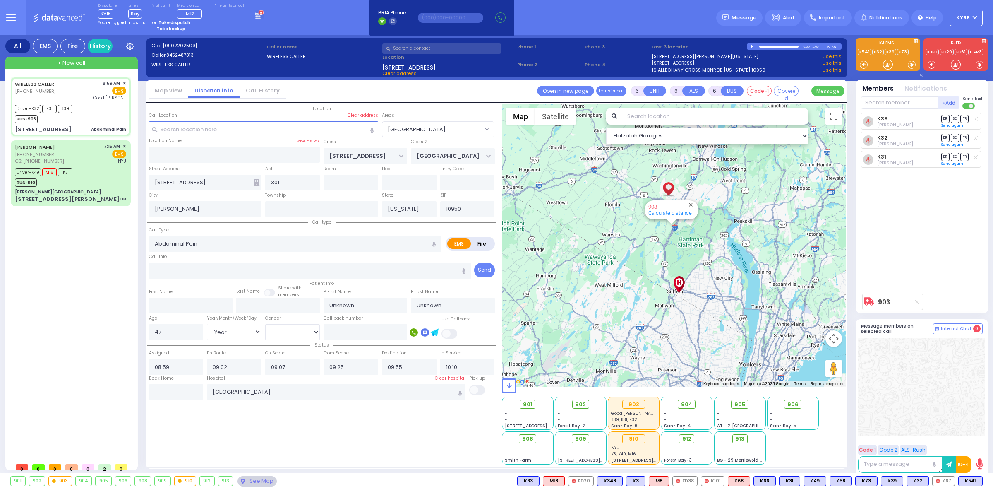
select select "[DEMOGRAPHIC_DATA]"
radio input "true"
select select "Year"
select select "[DEMOGRAPHIC_DATA]"
type input "09:28"
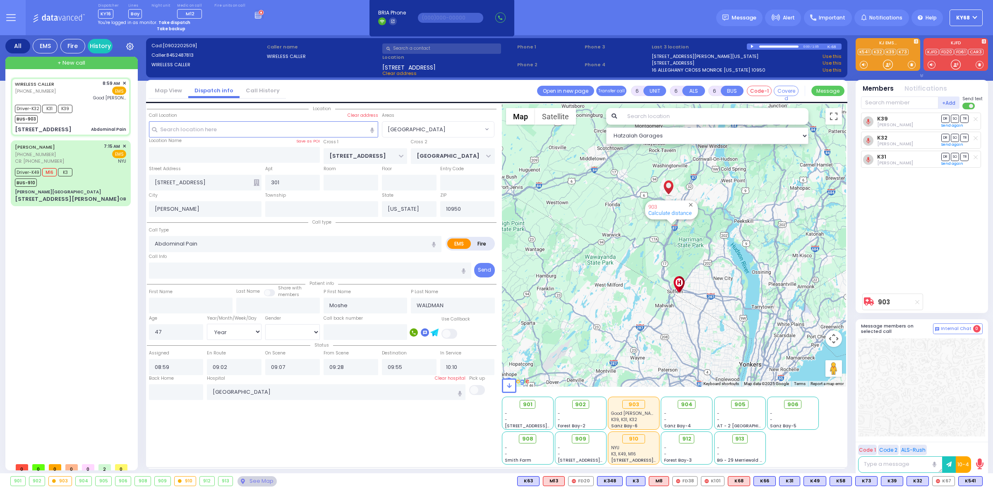
select select "[GEOGRAPHIC_DATA]"
select select "Hatzalah Garages"
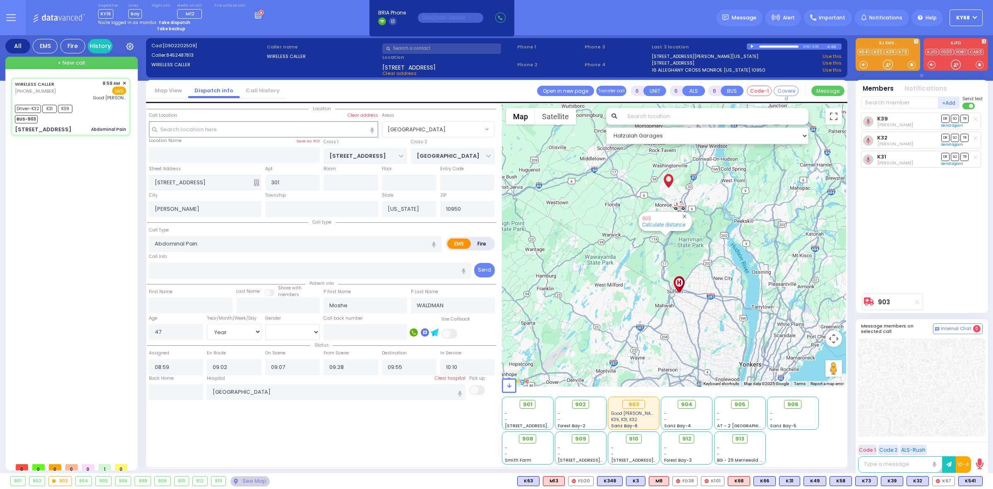
select select
radio input "true"
select select "Year"
select select "[DEMOGRAPHIC_DATA]"
radio input "true"
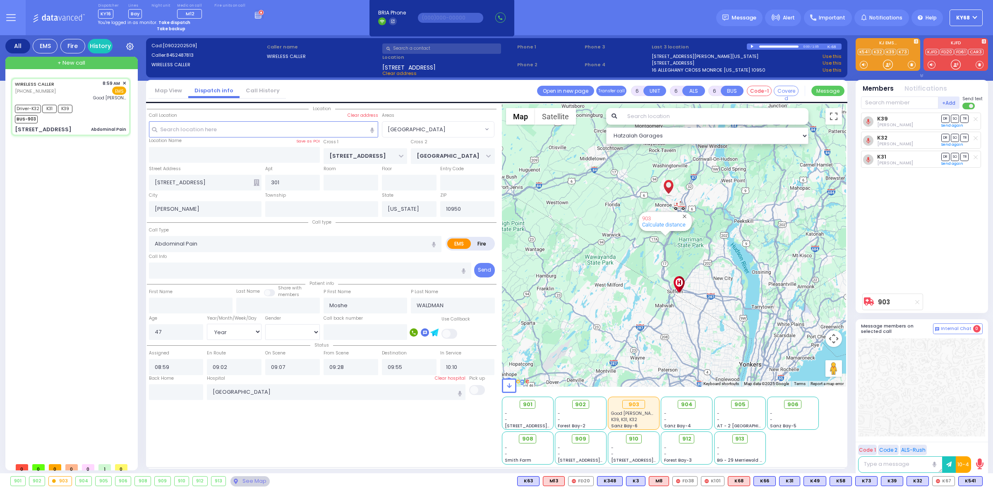
select select "Year"
select select "[DEMOGRAPHIC_DATA]"
type input "09:26"
select select "[GEOGRAPHIC_DATA]"
select select "Hatzalah Garages"
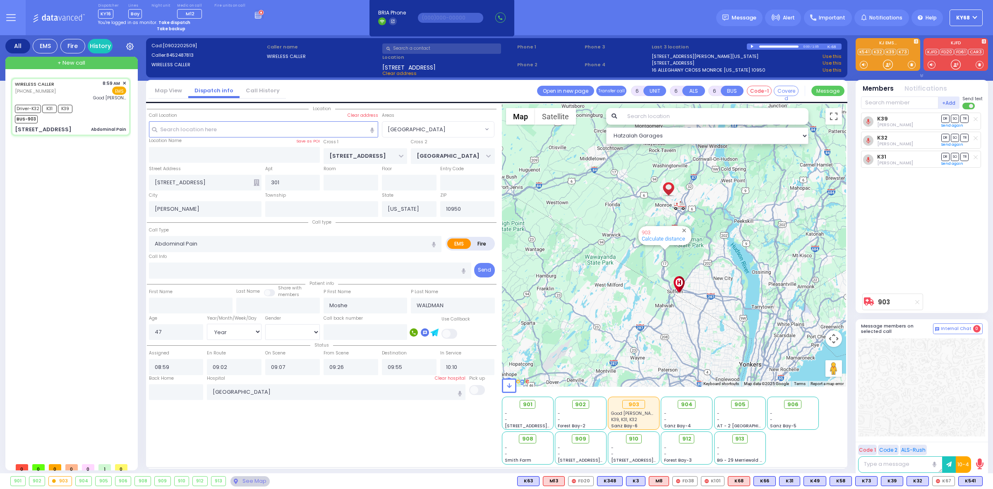
select select
radio input "true"
select select "Year"
select select "[DEMOGRAPHIC_DATA]"
select select "[GEOGRAPHIC_DATA]"
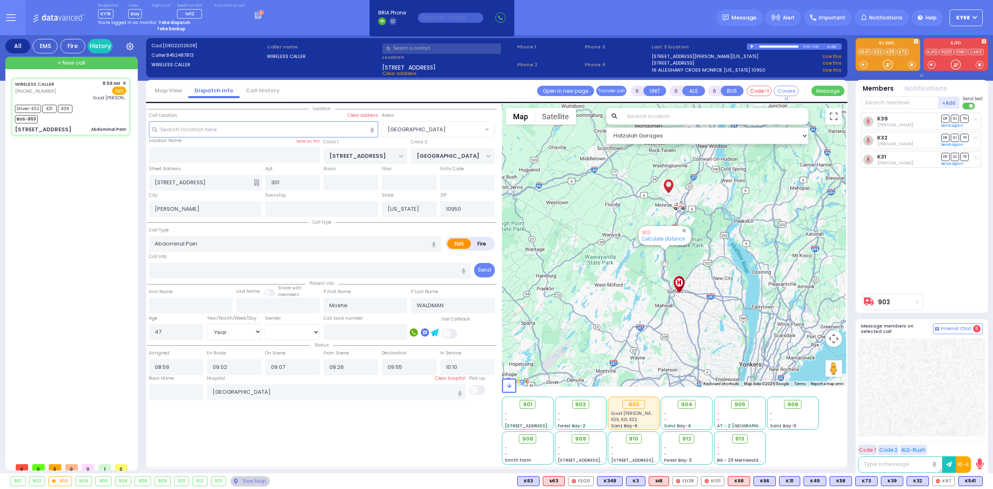
select select "Hatzalah Garages"
select select
radio input "true"
select select "Year"
select select "[DEMOGRAPHIC_DATA]"
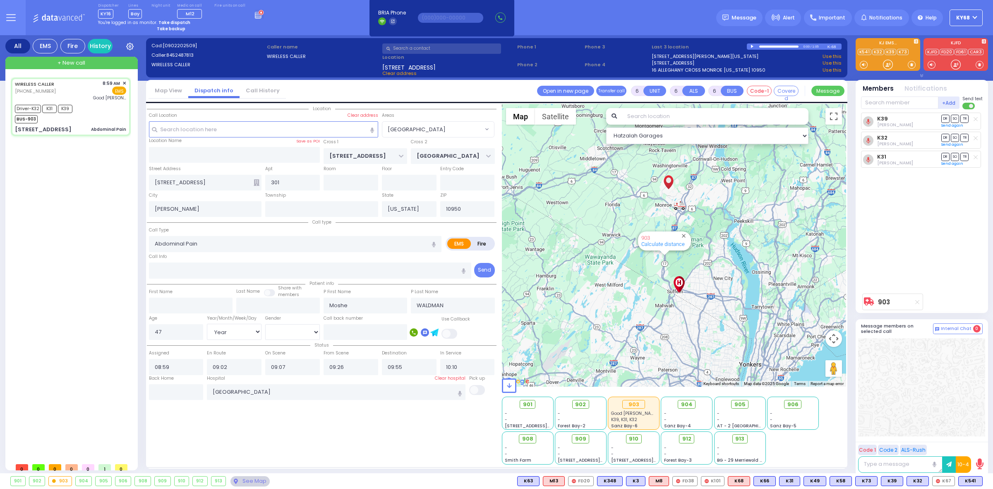
radio input "true"
select select "Year"
select select "[DEMOGRAPHIC_DATA]"
select select "[GEOGRAPHIC_DATA]"
select select "Hatzalah Garages"
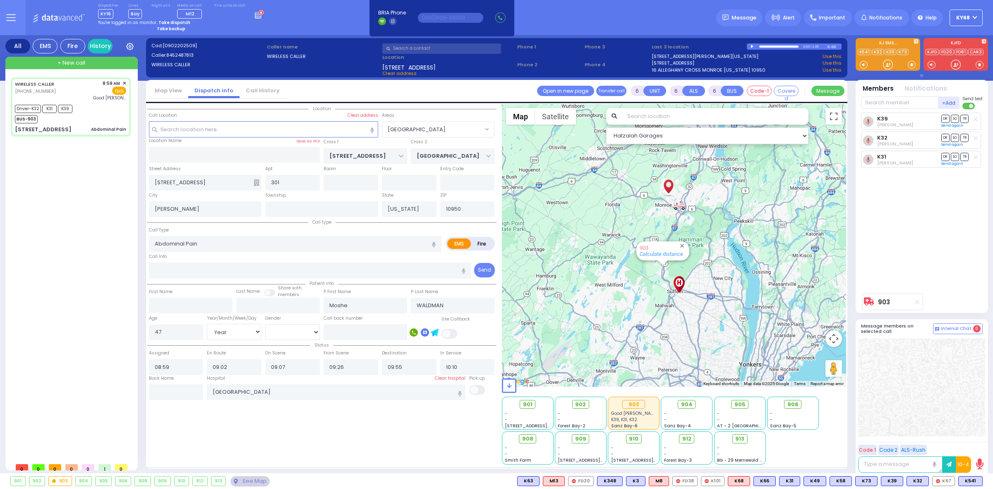
select select
radio input "true"
select select "Year"
select select "[DEMOGRAPHIC_DATA]"
select select "[GEOGRAPHIC_DATA]"
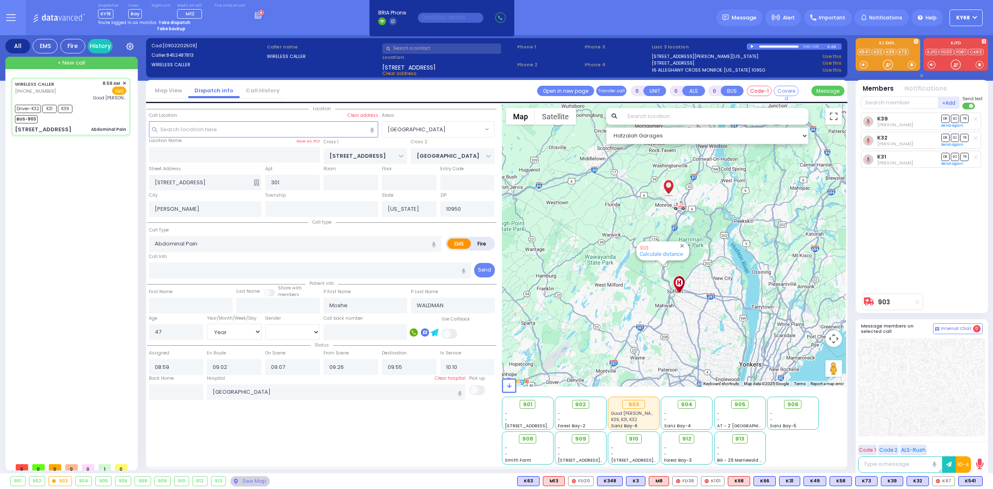
select select "Hatzalah Garages"
select select
radio input "true"
select select "Year"
select select "[DEMOGRAPHIC_DATA]"
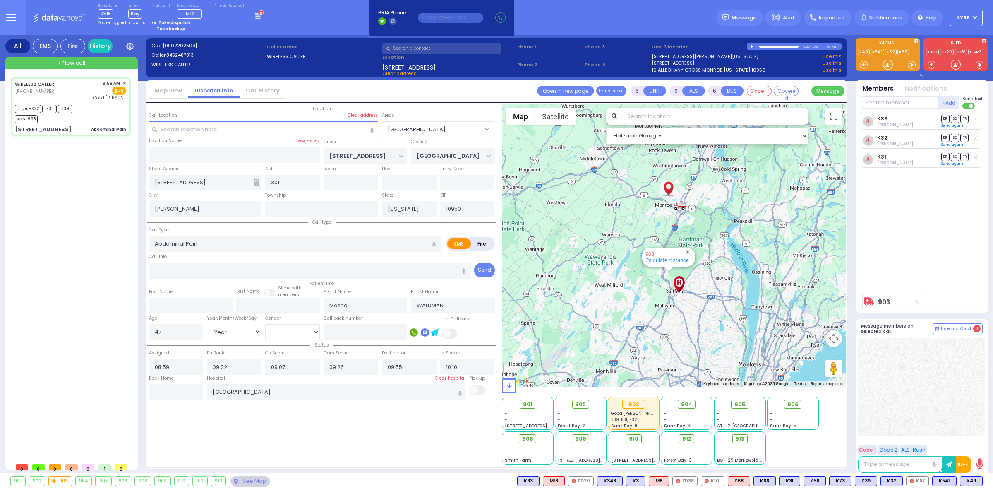
radio input "true"
select select "Year"
select select "[DEMOGRAPHIC_DATA]"
radio input "true"
select select "Year"
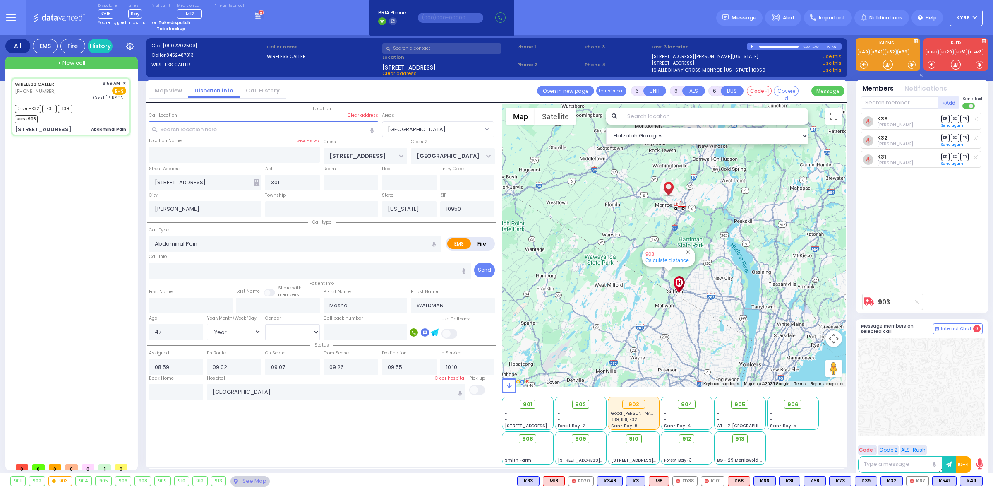
select select "[DEMOGRAPHIC_DATA]"
select select "[GEOGRAPHIC_DATA]"
select select "Hatzalah Garages"
select select
radio input "true"
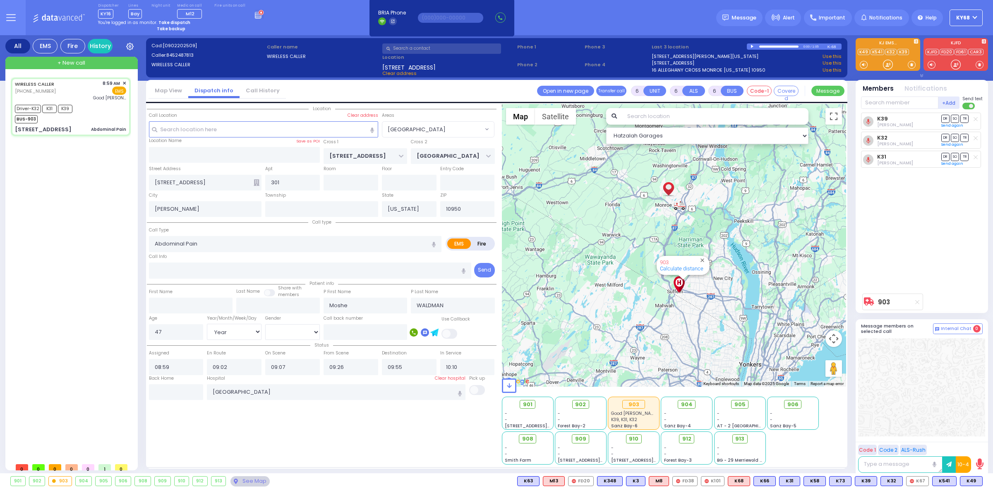
select select "Year"
select select "[DEMOGRAPHIC_DATA]"
select select "[GEOGRAPHIC_DATA]"
select select "Hatzalah Garages"
select select
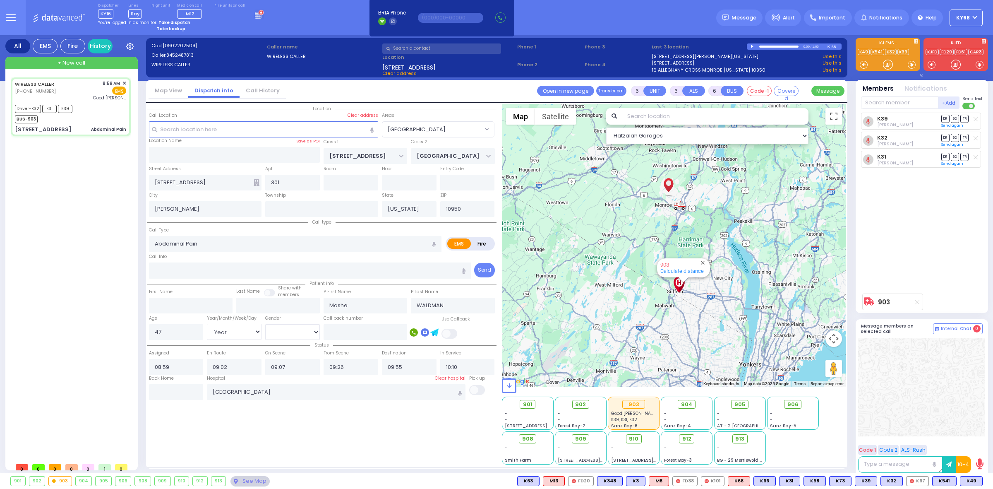
radio input "true"
select select "Year"
select select "[DEMOGRAPHIC_DATA]"
select select "[GEOGRAPHIC_DATA]"
select select "Hatzalah Garages"
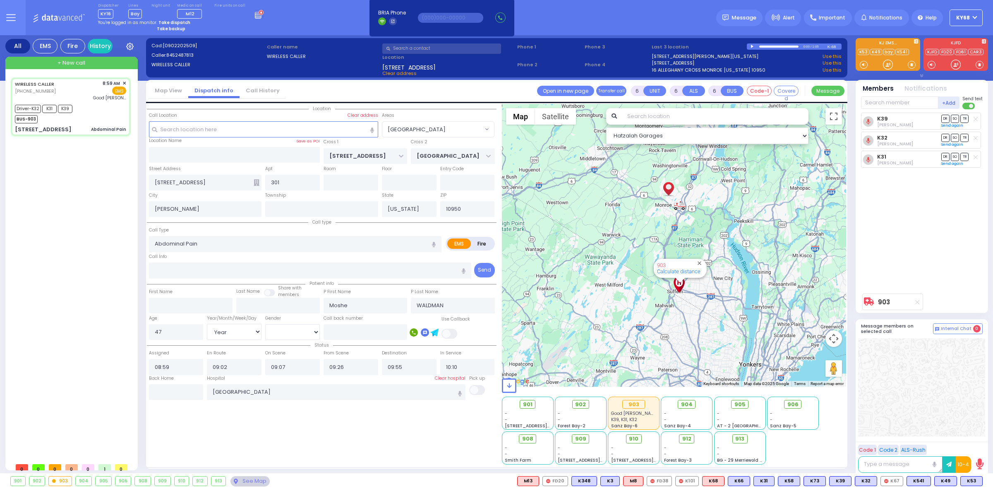
select select
radio input "true"
select select "Year"
select select "[DEMOGRAPHIC_DATA]"
select select "[GEOGRAPHIC_DATA]"
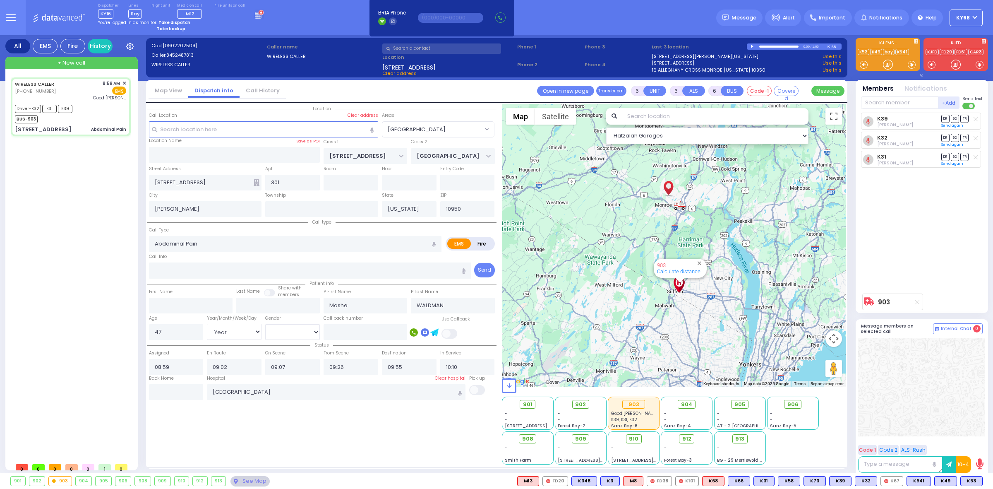
select select "Hatzalah Garages"
select select
radio input "true"
select select "Year"
select select "[DEMOGRAPHIC_DATA]"
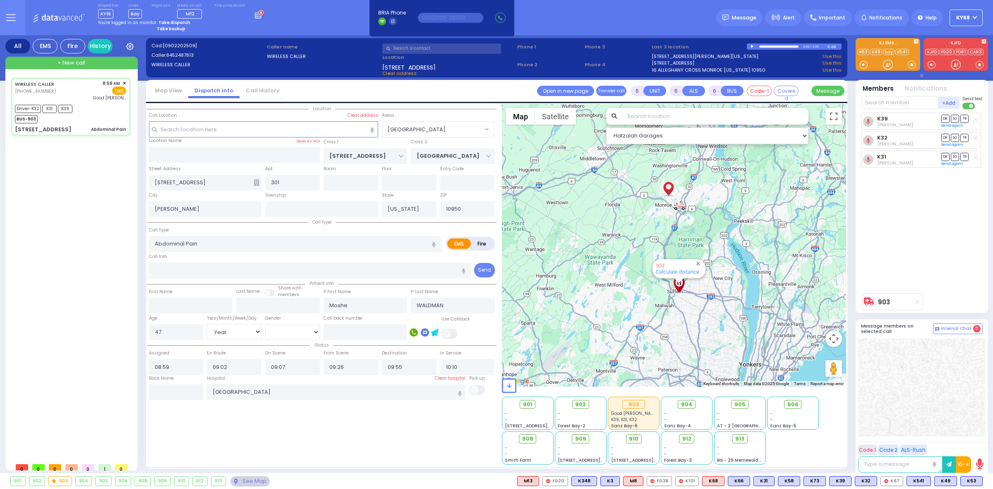
type input "09:25"
radio input "true"
select select "Year"
select select "[DEMOGRAPHIC_DATA]"
select select "[GEOGRAPHIC_DATA]"
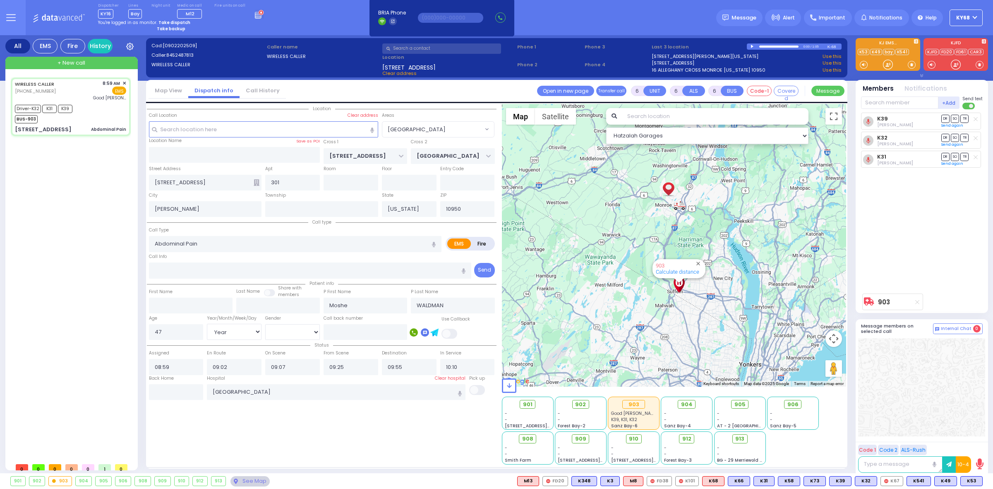
select select "Hatzalah Garages"
select select
radio input "true"
select select "Year"
select select "[DEMOGRAPHIC_DATA]"
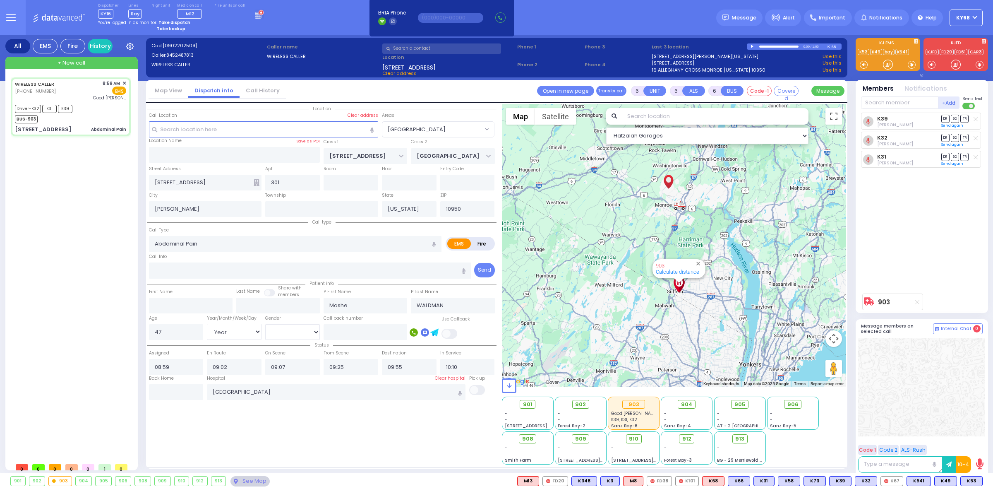
select select
radio input "true"
select select "Year"
select select "[DEMOGRAPHIC_DATA]"
select select
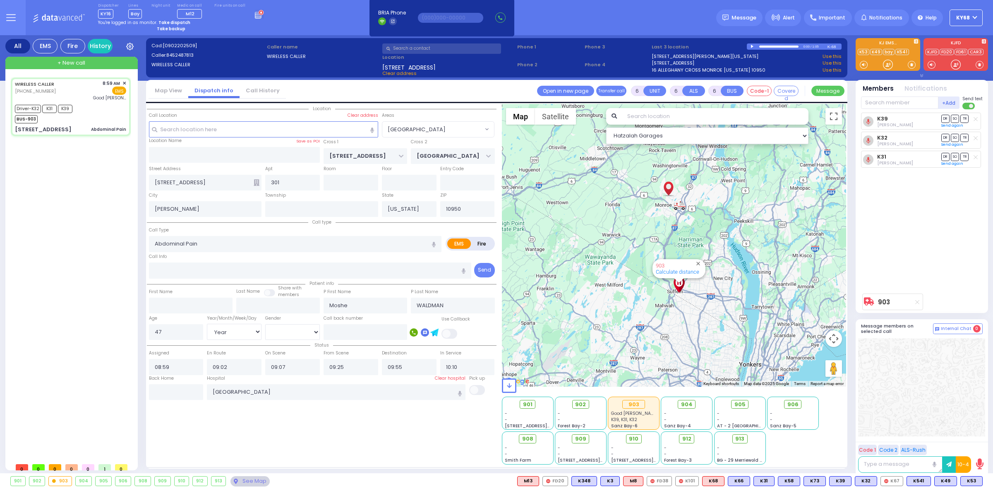
radio input "true"
select select "Year"
select select "[DEMOGRAPHIC_DATA]"
select select
select select "Hatzalah Garages"
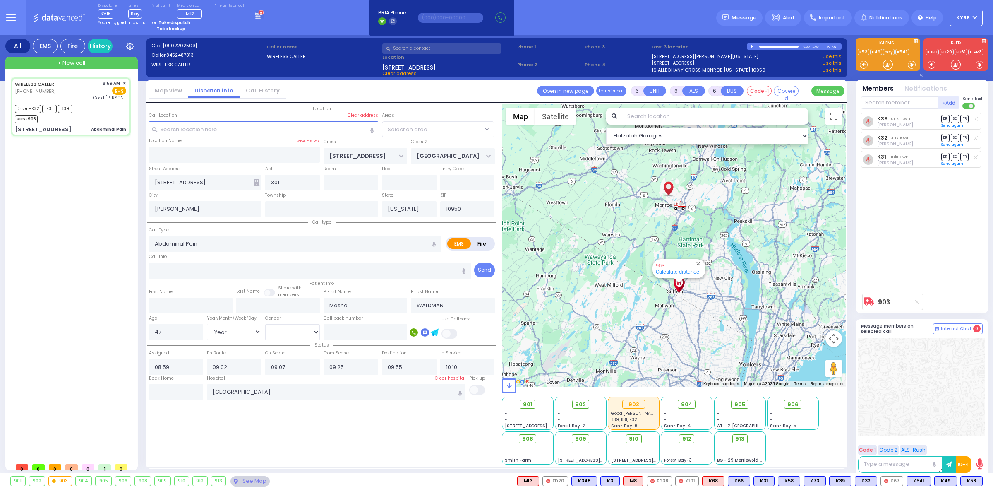
radio input "true"
select select "Year"
select select "[DEMOGRAPHIC_DATA]"
type input "09:26"
select select "[GEOGRAPHIC_DATA]"
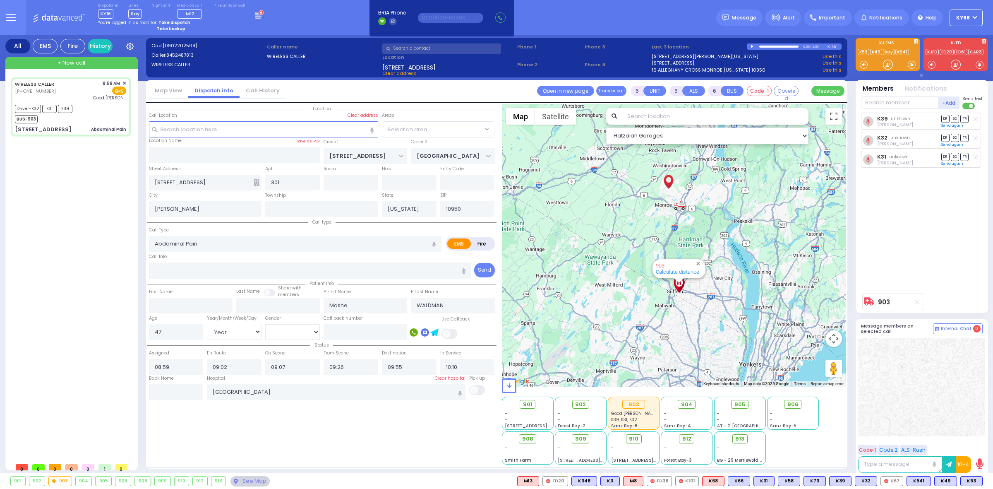
select select "Hatzalah Garages"
select select
radio input "true"
select select "Year"
select select "[DEMOGRAPHIC_DATA]"
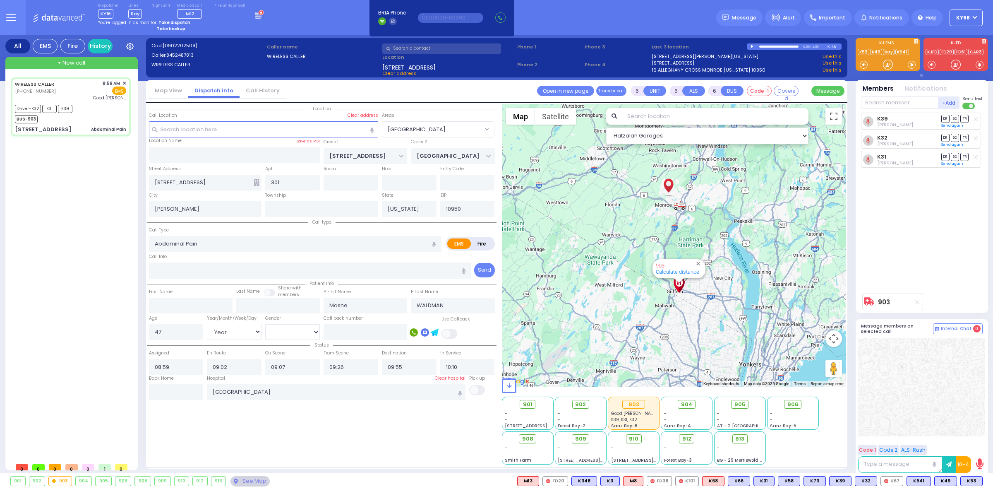
type input "09:25"
radio input "true"
select select "Year"
select select "[DEMOGRAPHIC_DATA]"
select select "[GEOGRAPHIC_DATA]"
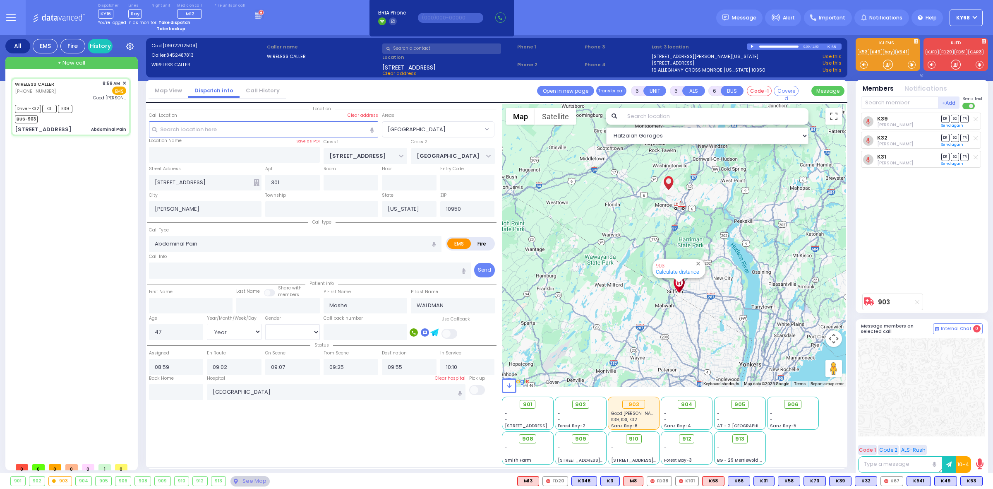
select select "Hatzalah Garages"
select select
radio input "true"
select select "Year"
select select "[DEMOGRAPHIC_DATA]"
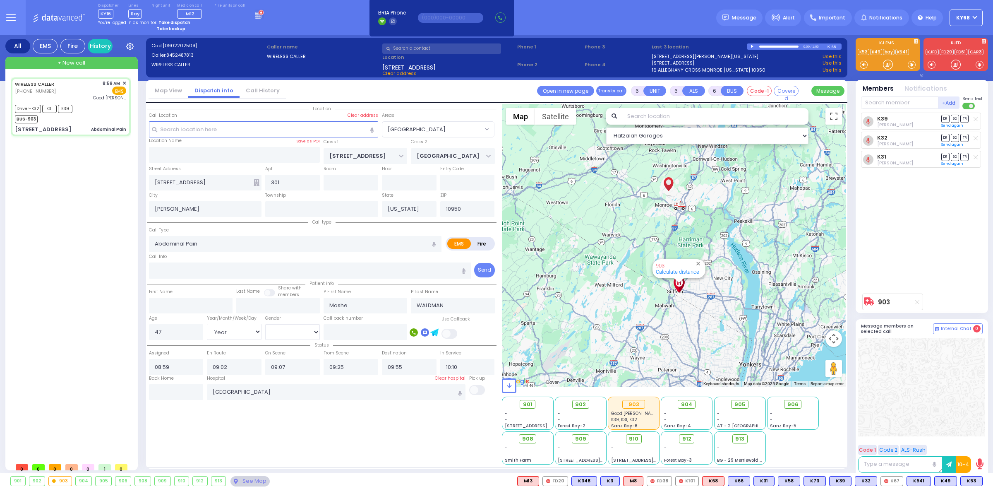
radio input "true"
select select "Year"
select select "[DEMOGRAPHIC_DATA]"
select select "[GEOGRAPHIC_DATA]"
select select "Hatzalah Garages"
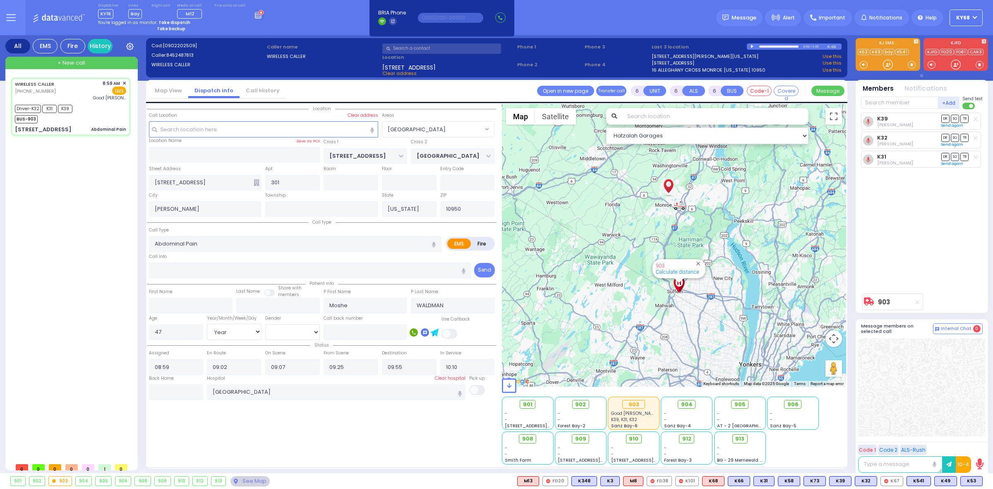
select select
radio input "true"
select select "Year"
select select "[DEMOGRAPHIC_DATA]"
radio input "true"
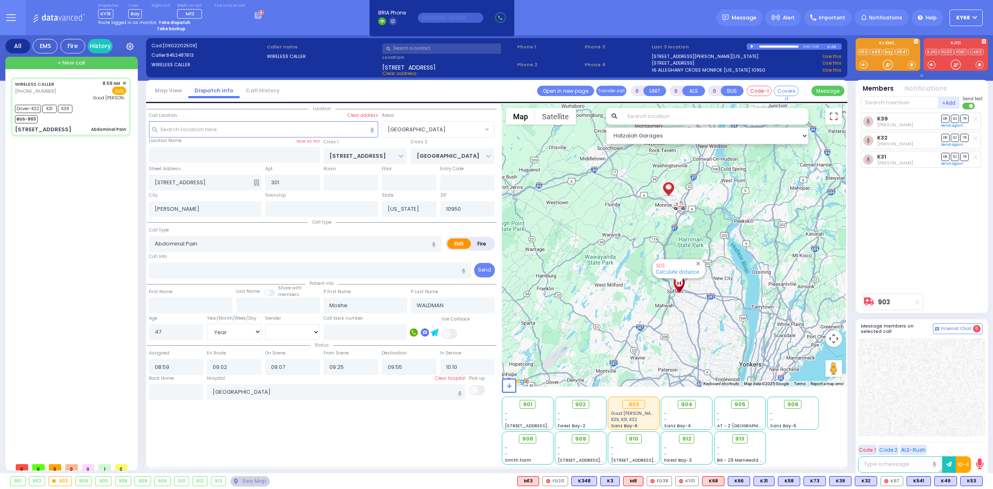
select select "Year"
select select "[DEMOGRAPHIC_DATA]"
select select "[GEOGRAPHIC_DATA]"
select select "Hatzalah Garages"
select select
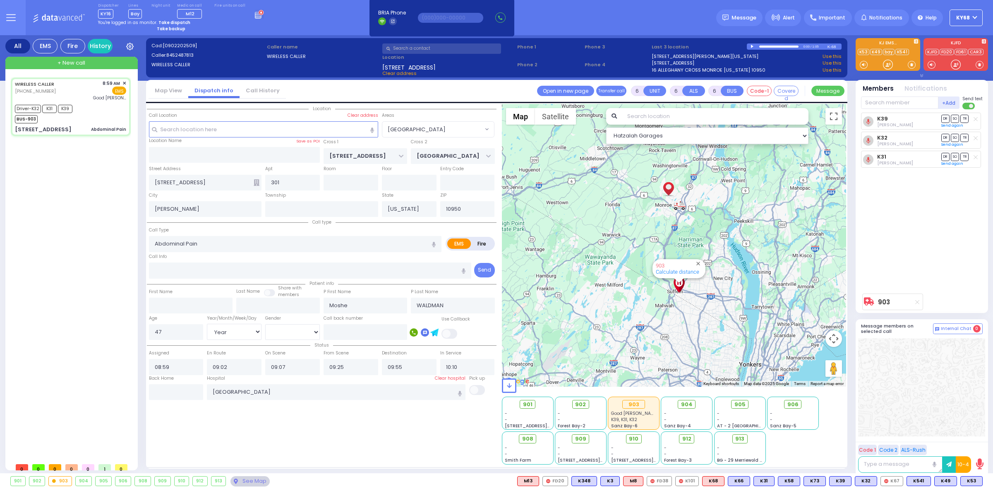
radio input "true"
select select "Year"
